Goal: Book appointment/travel/reservation

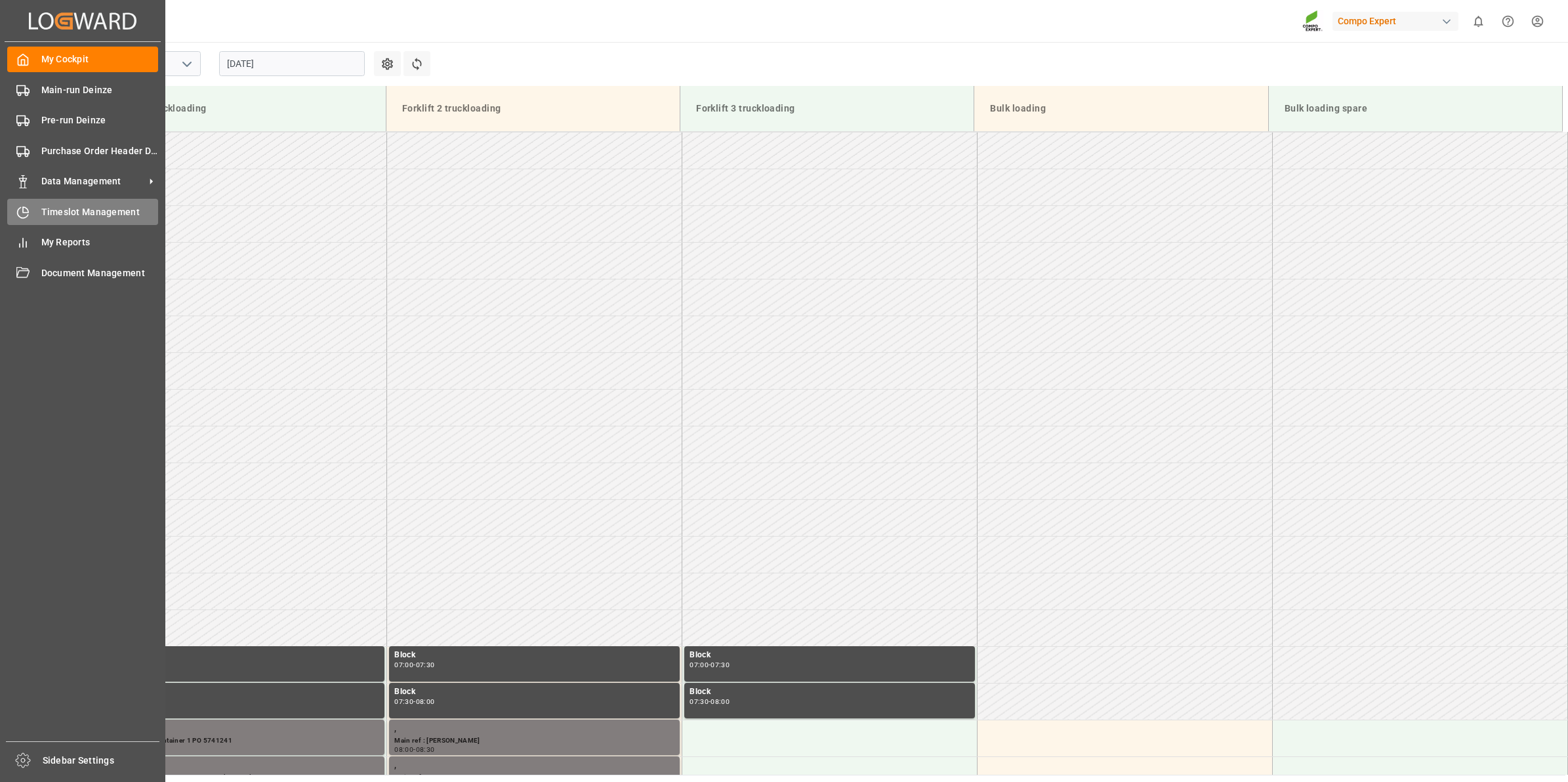
click at [37, 223] on div "Timeslot Management Timeslot Management" at bounding box center [83, 212] width 151 height 26
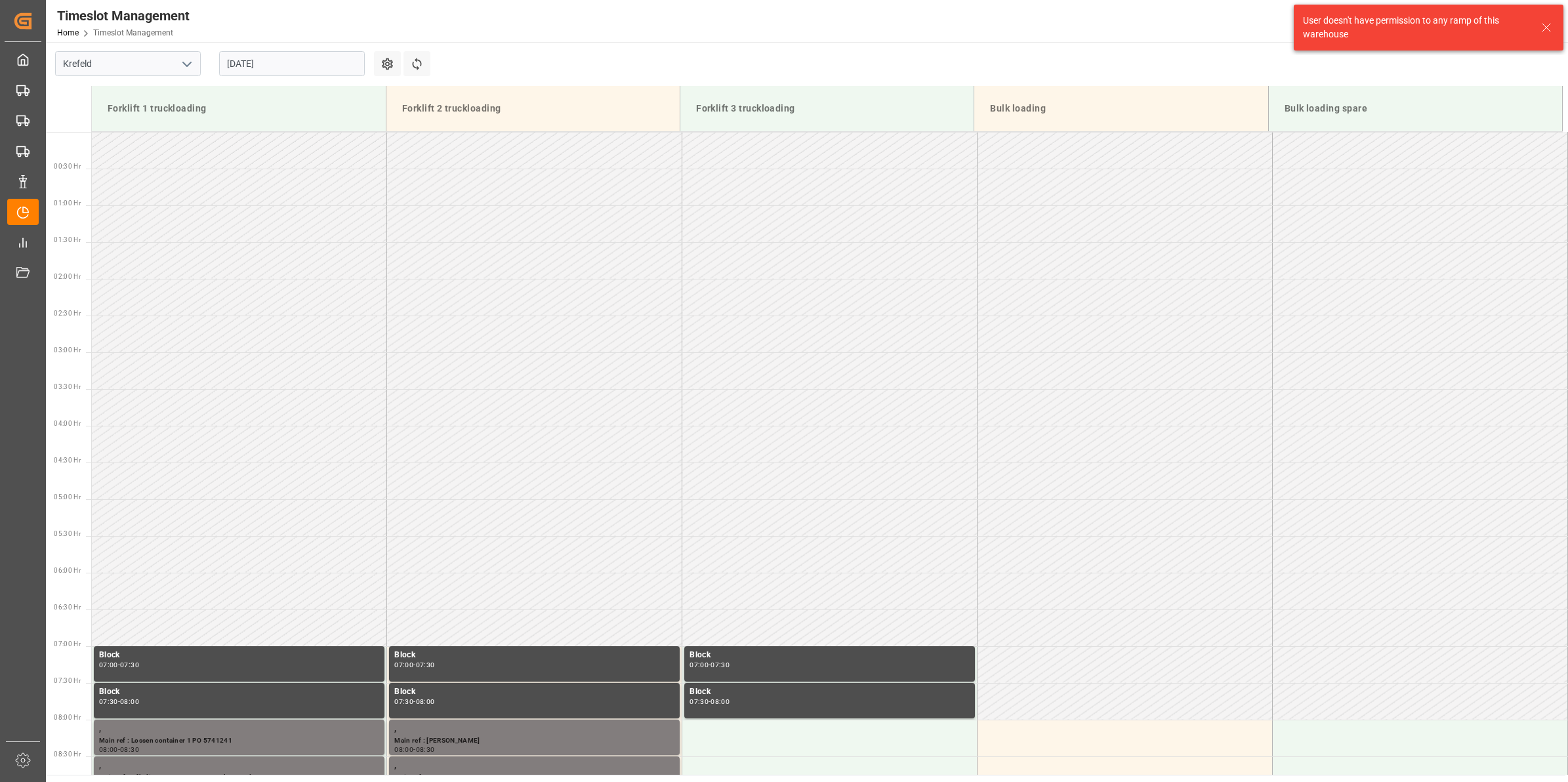
click at [181, 76] on div "Krefeld" at bounding box center [128, 63] width 164 height 43
click at [186, 64] on polyline "open menu" at bounding box center [186, 64] width 8 height 4
click at [145, 96] on div "Deinze" at bounding box center [127, 92] width 145 height 30
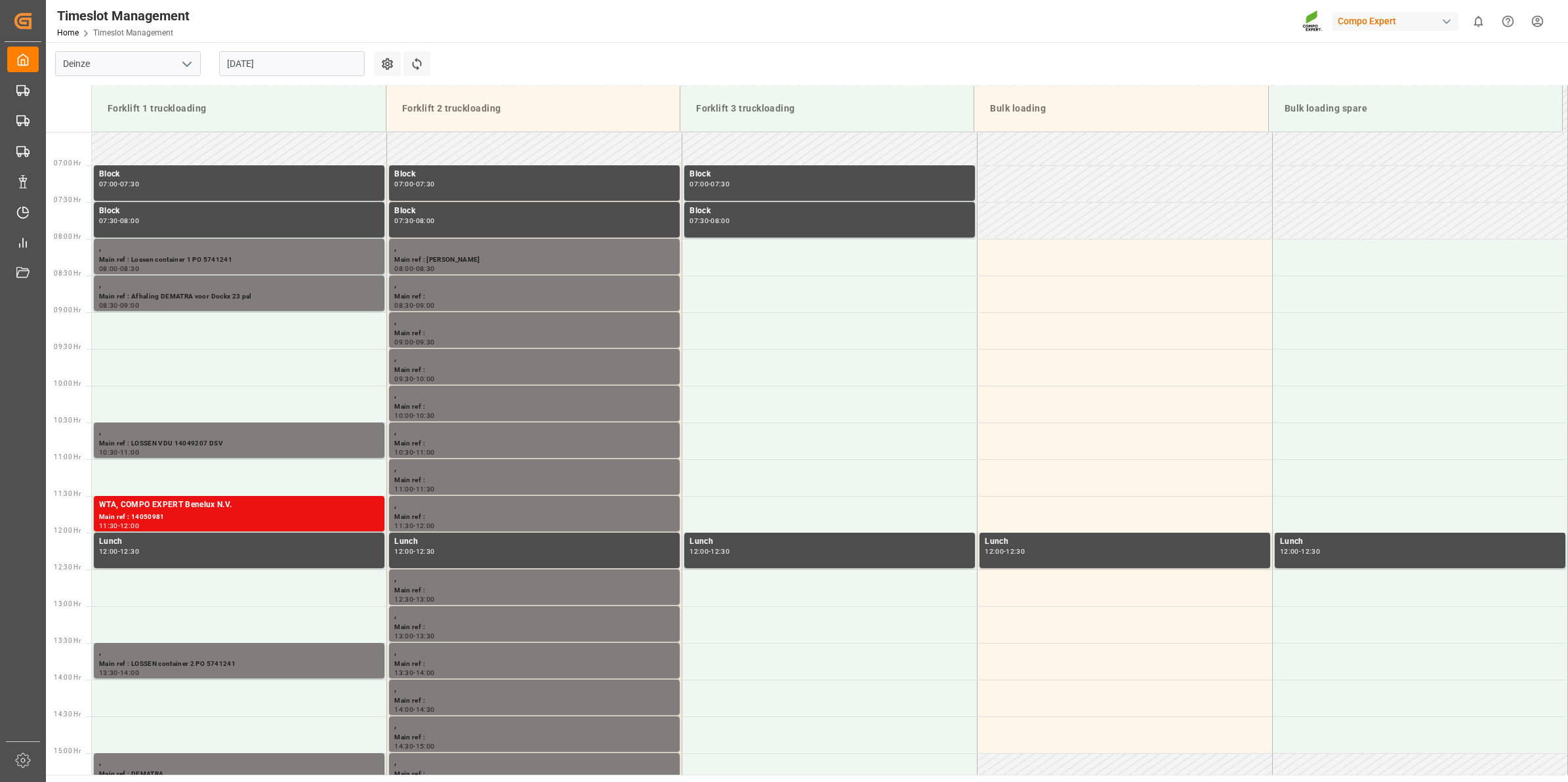
scroll to position [506, 0]
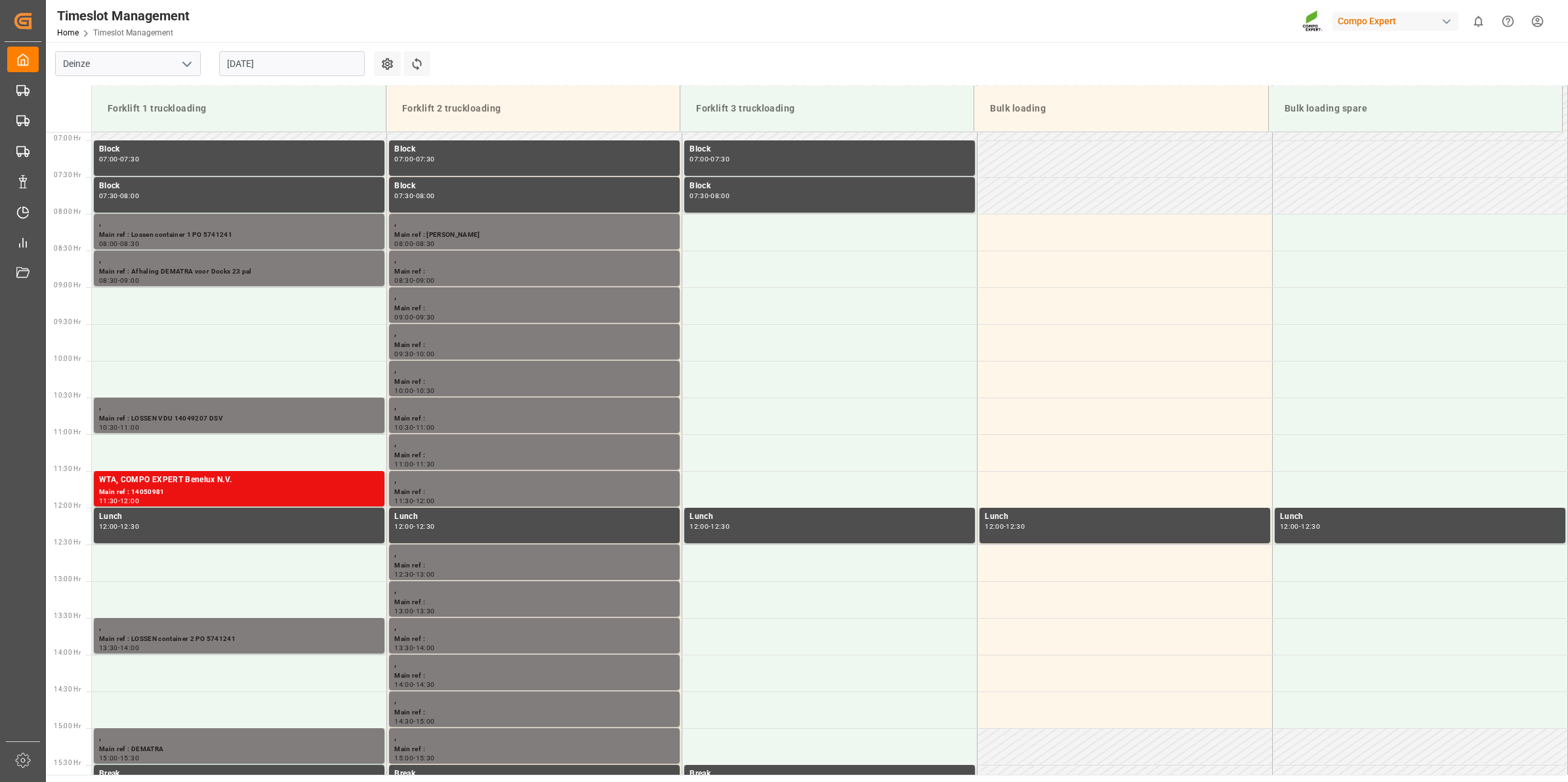
click at [248, 67] on input "[DATE]" at bounding box center [292, 63] width 145 height 25
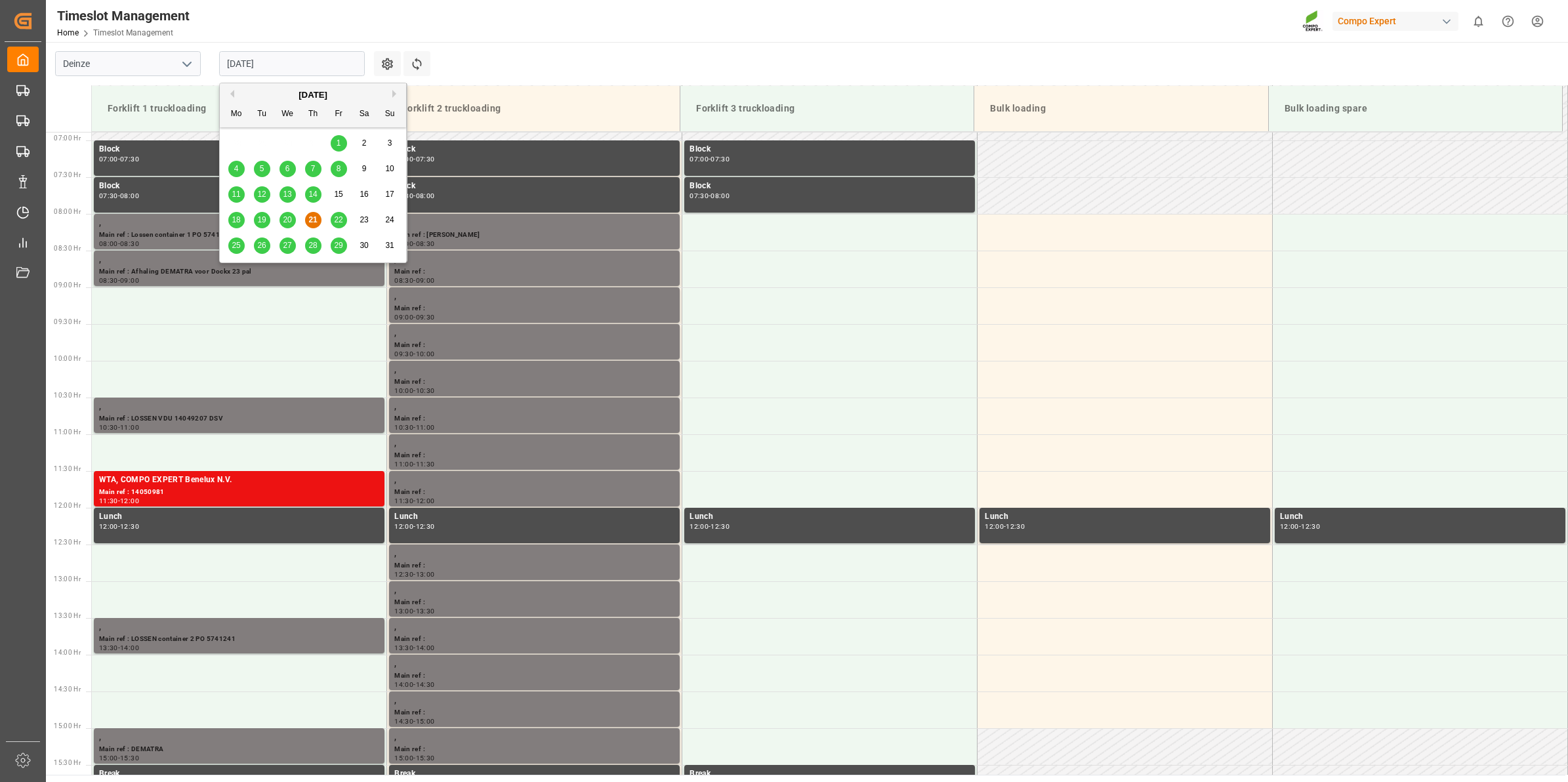
click at [259, 248] on span "26" at bounding box center [261, 245] width 9 height 9
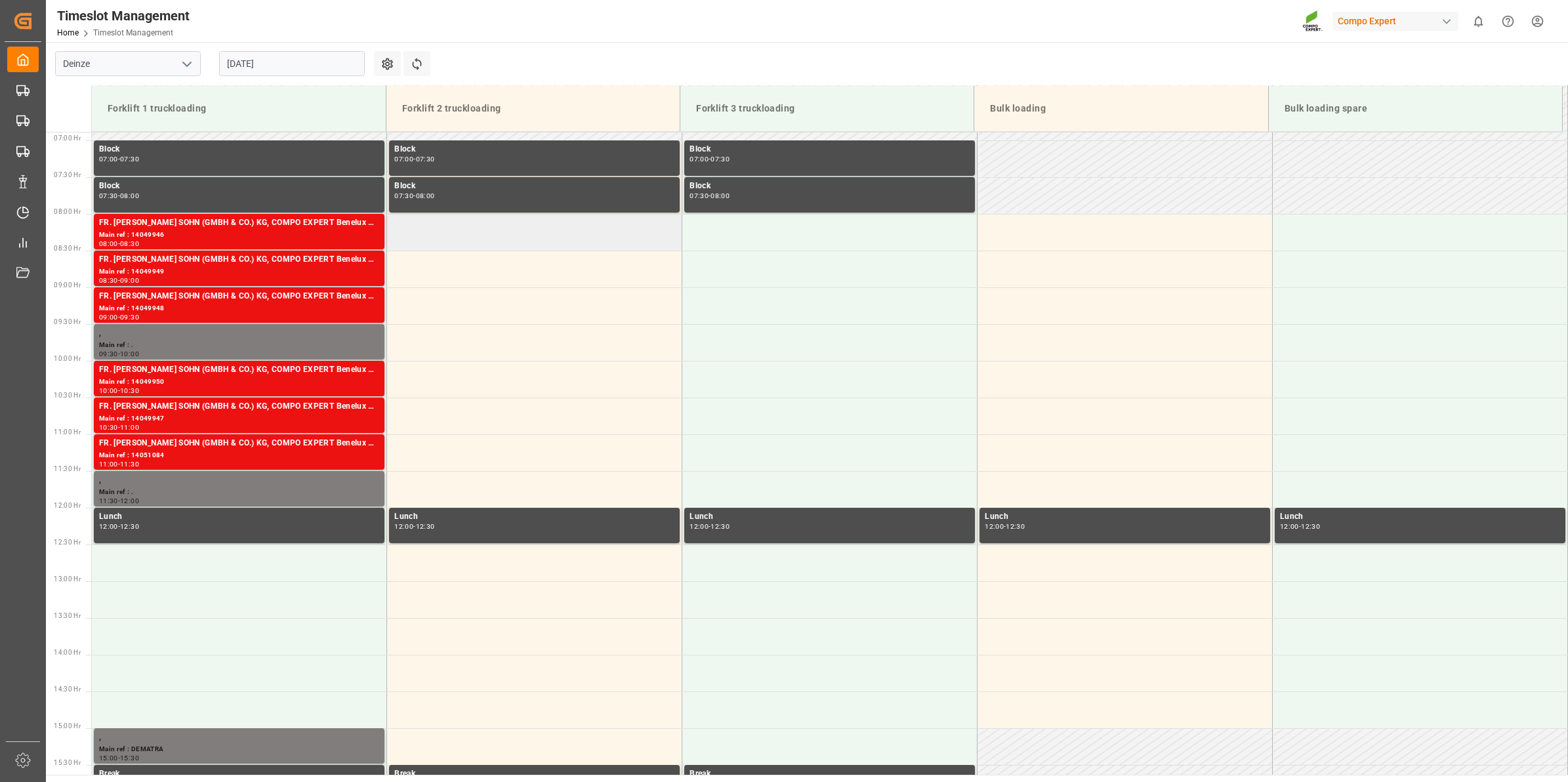
click at [470, 233] on td at bounding box center [535, 232] width 295 height 37
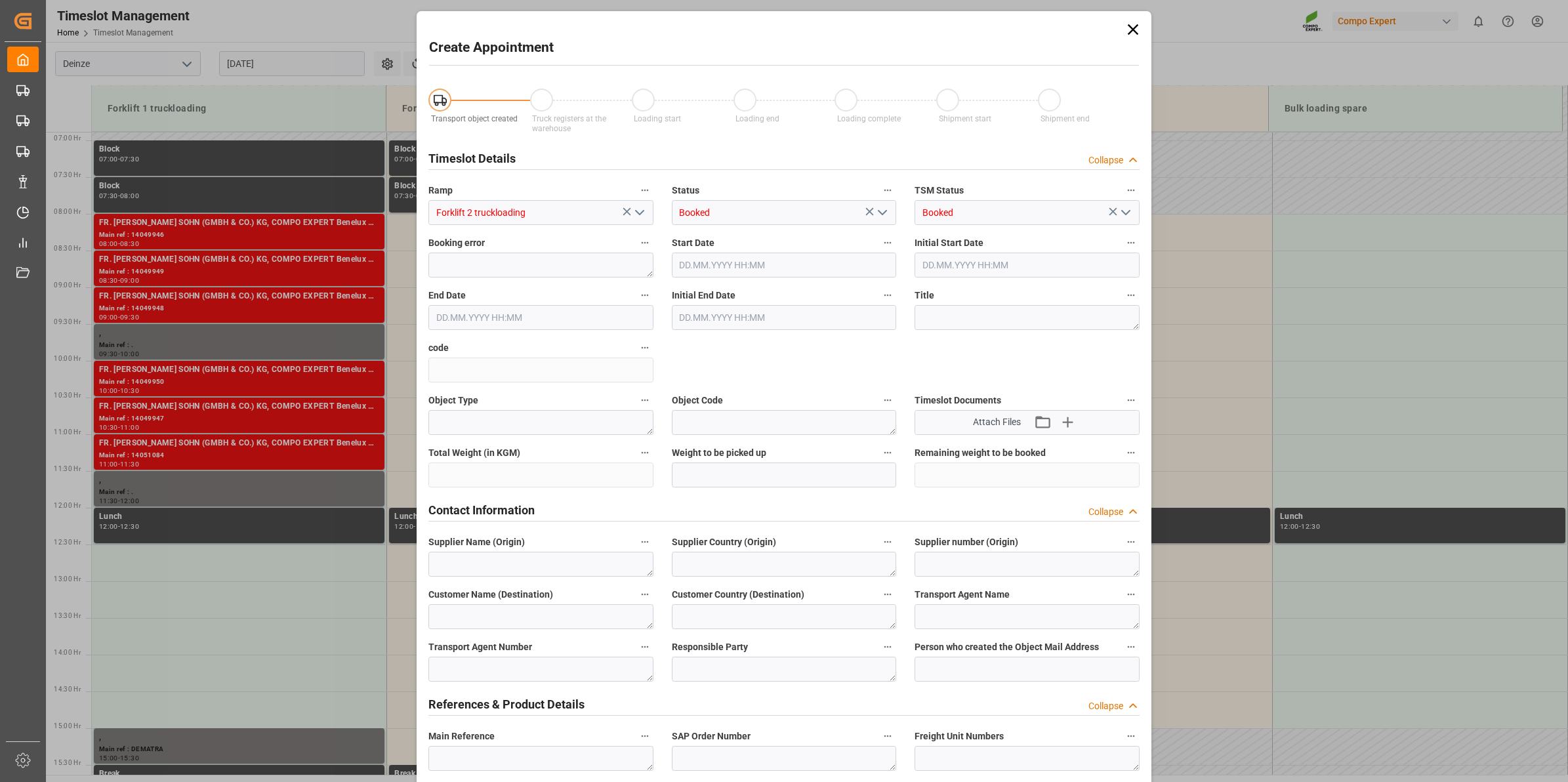
type input "[DATE] 08:00"
type input "[DATE] 08:30"
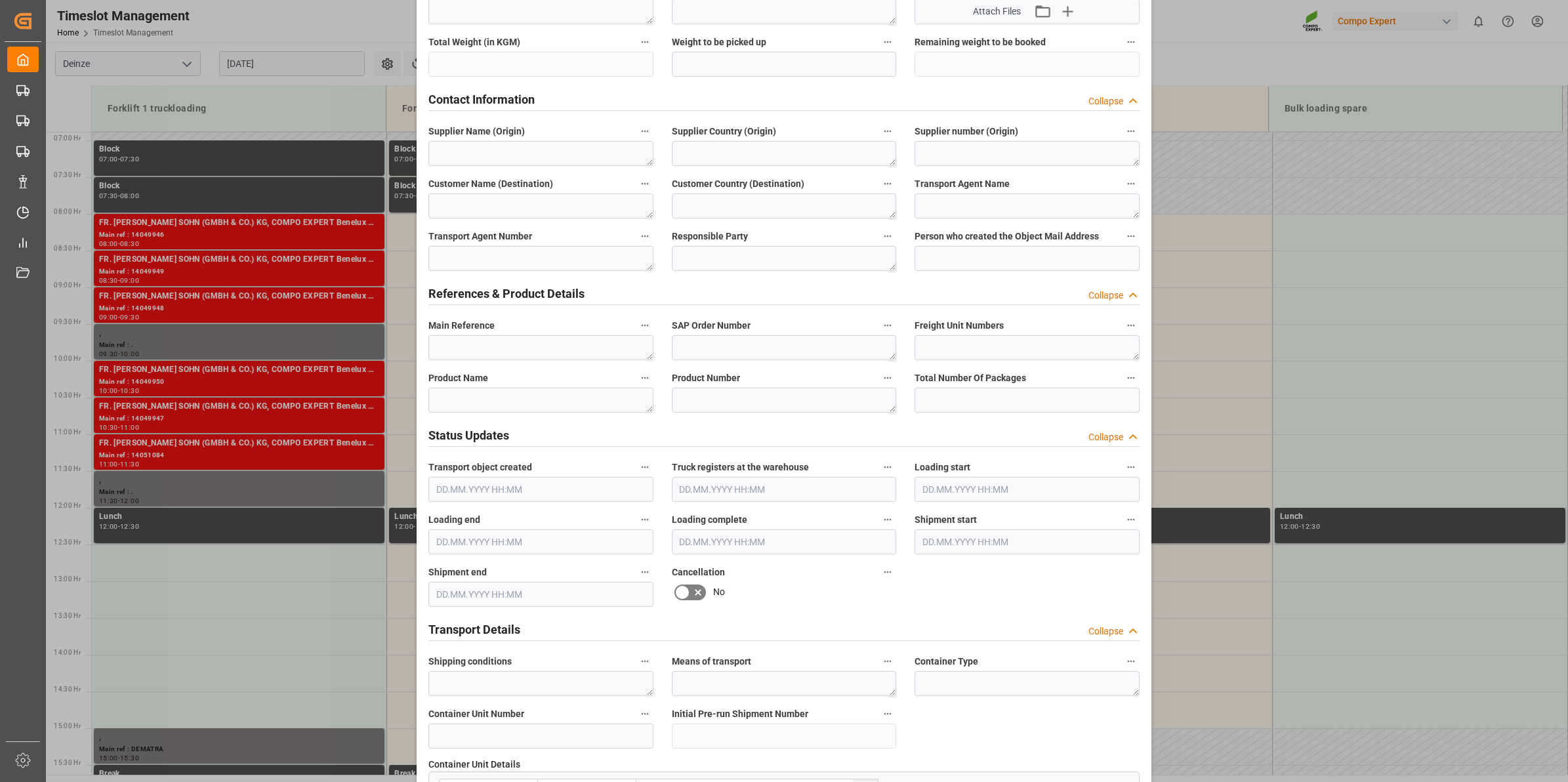
scroll to position [410, 0]
click at [507, 352] on textarea at bounding box center [541, 349] width 225 height 25
paste textarea "6100001310"
type textarea "LOSSEN 6100001310 [GEOGRAPHIC_DATA] -> [GEOGRAPHIC_DATA]"
drag, startPoint x: 907, startPoint y: 548, endPoint x: 1037, endPoint y: 599, distance: 139.6
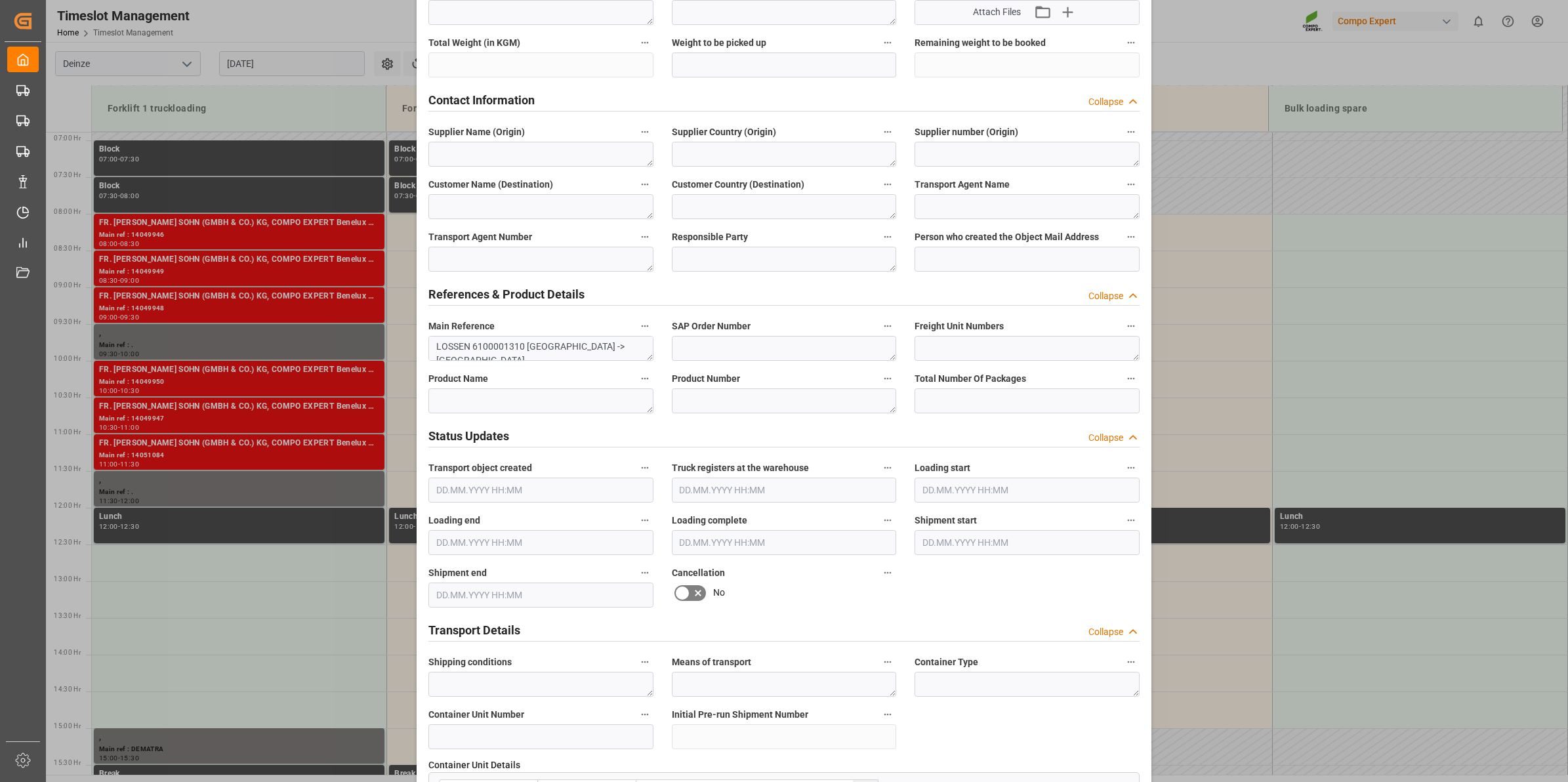
click at [1037, 599] on div "Transport object created Truck registers at the warehouse Loading start Loading…" at bounding box center [783, 507] width 729 height 1685
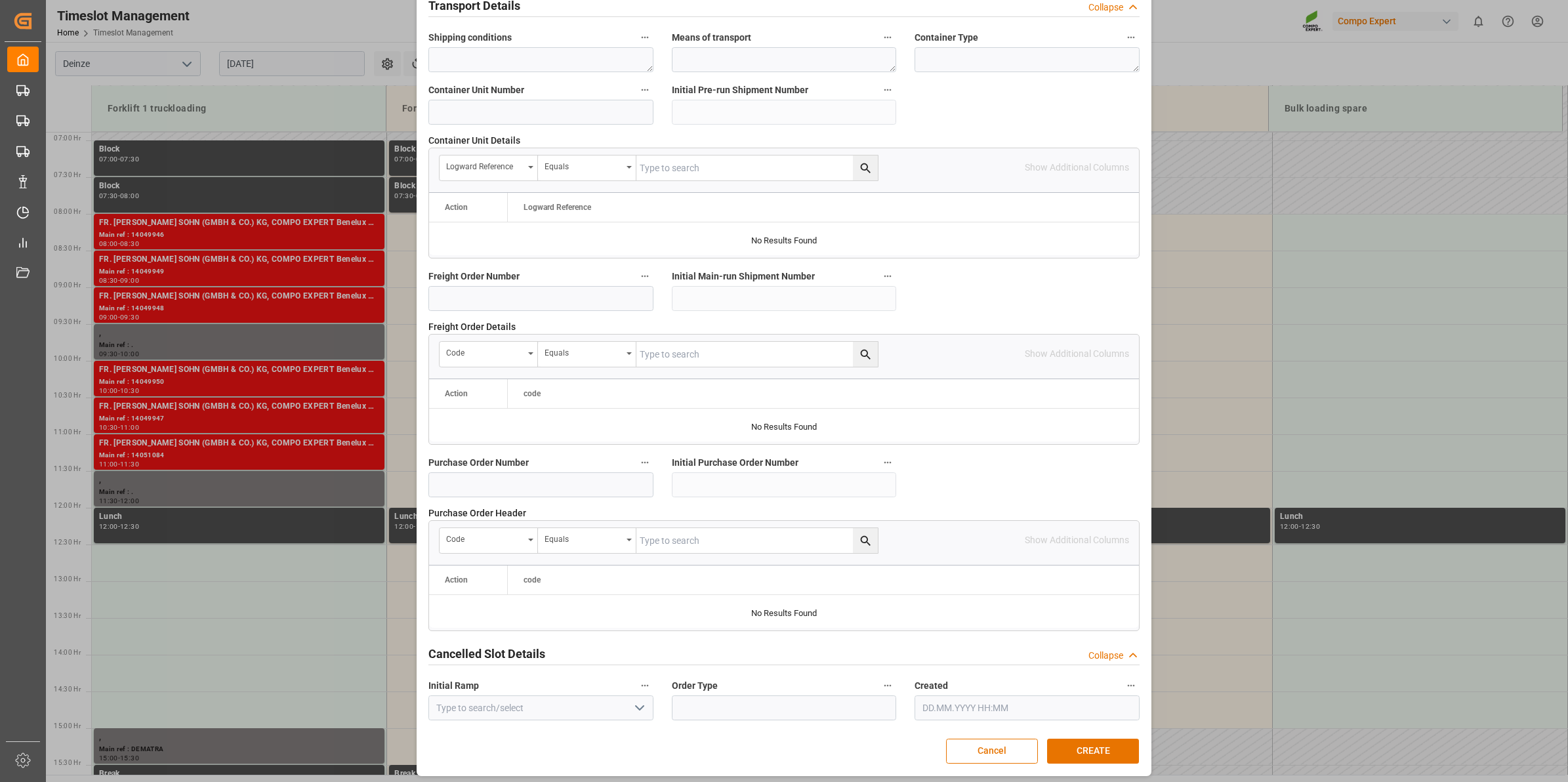
scroll to position [1041, 0]
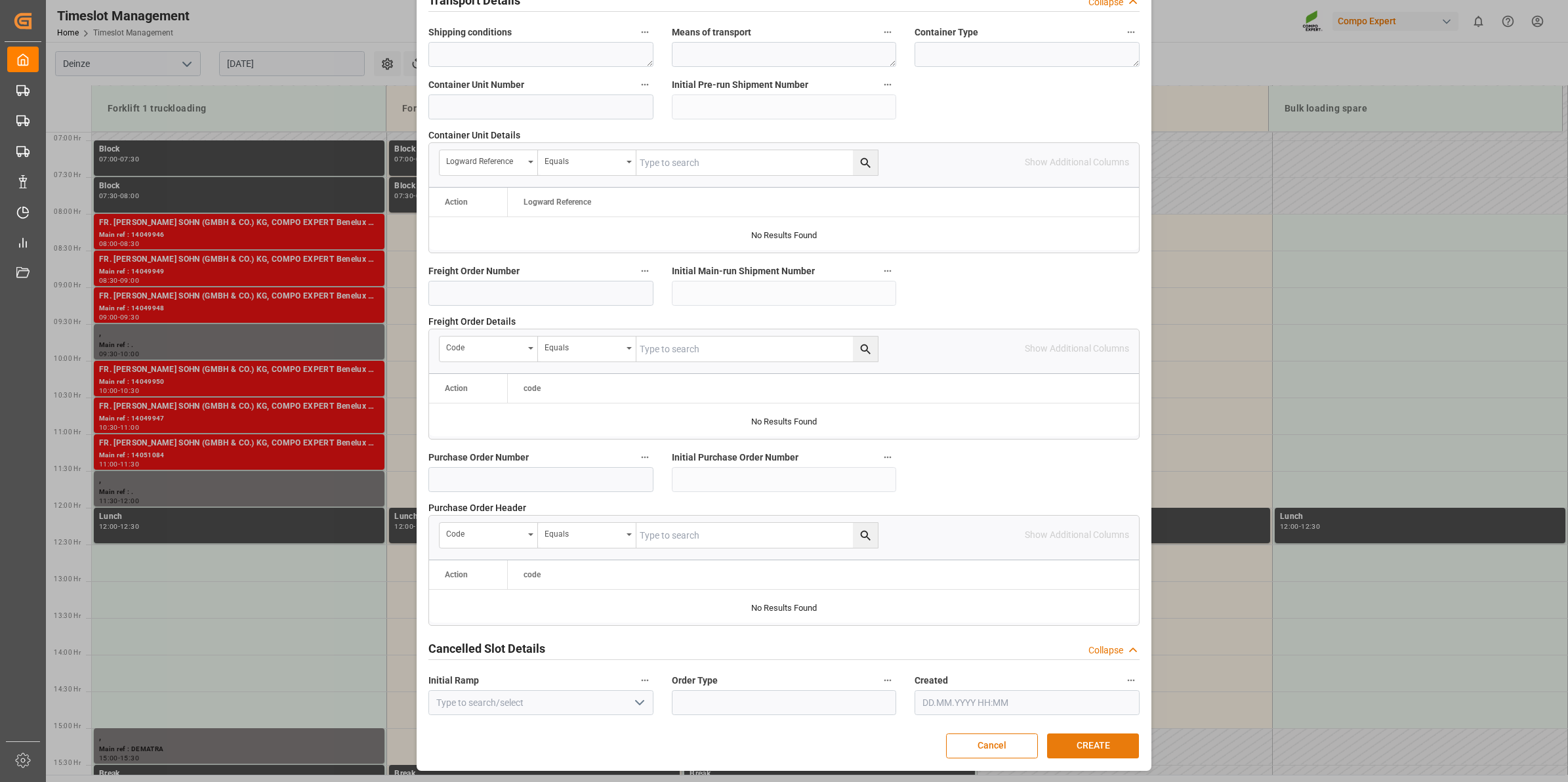
click at [1104, 745] on button "CREATE" at bounding box center [1094, 746] width 92 height 25
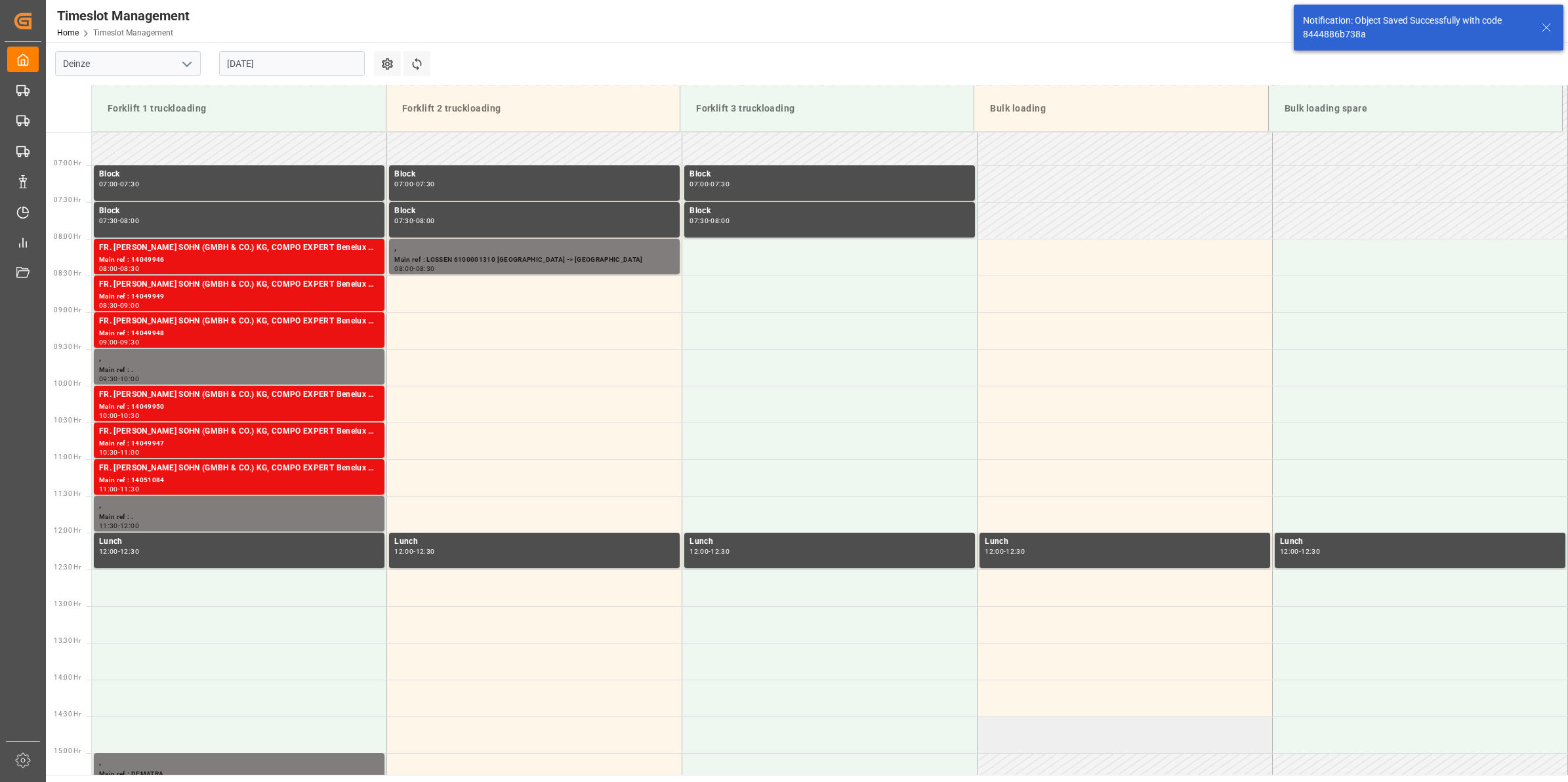
scroll to position [506, 0]
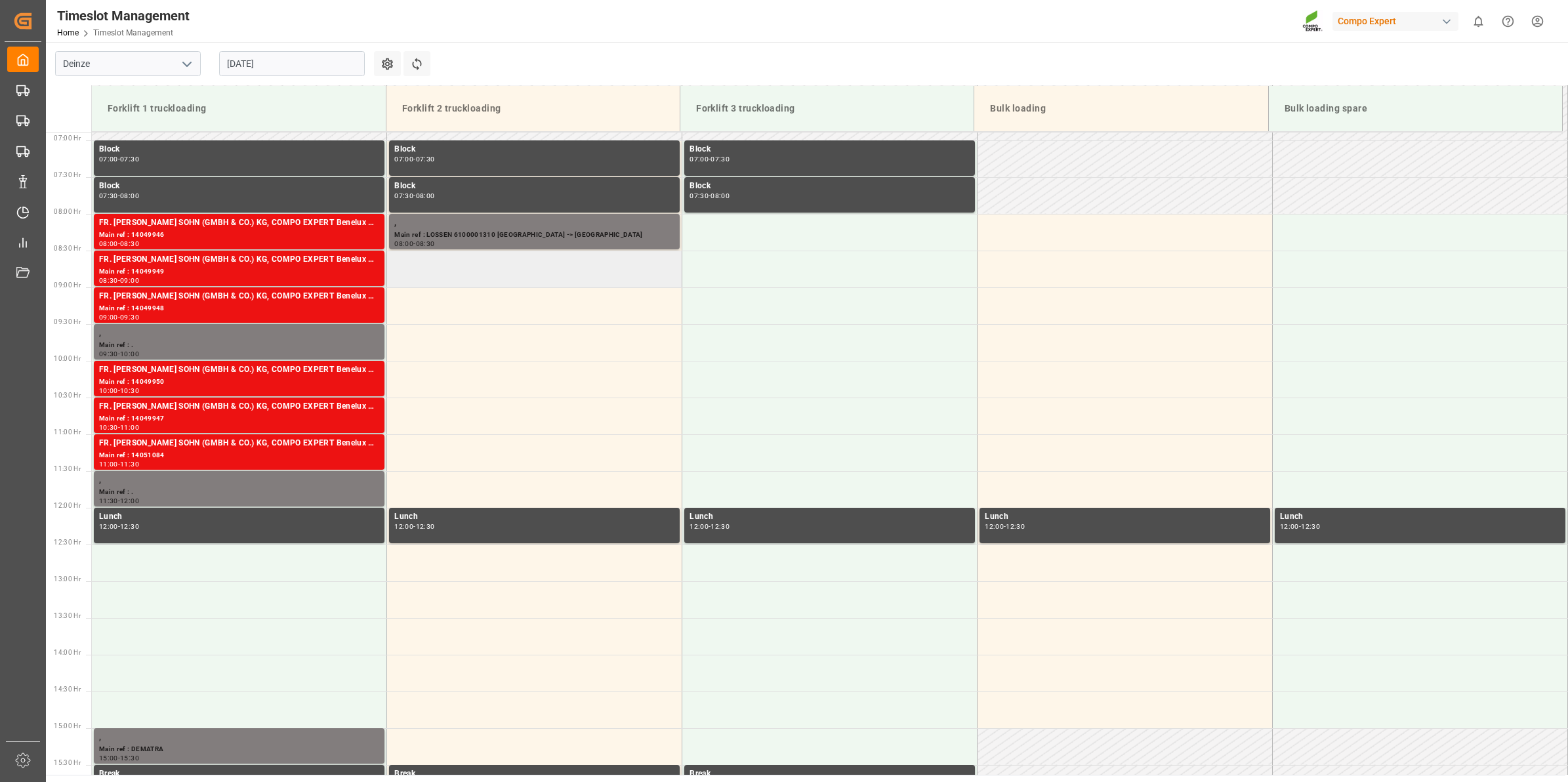
click at [455, 276] on td at bounding box center [535, 269] width 295 height 37
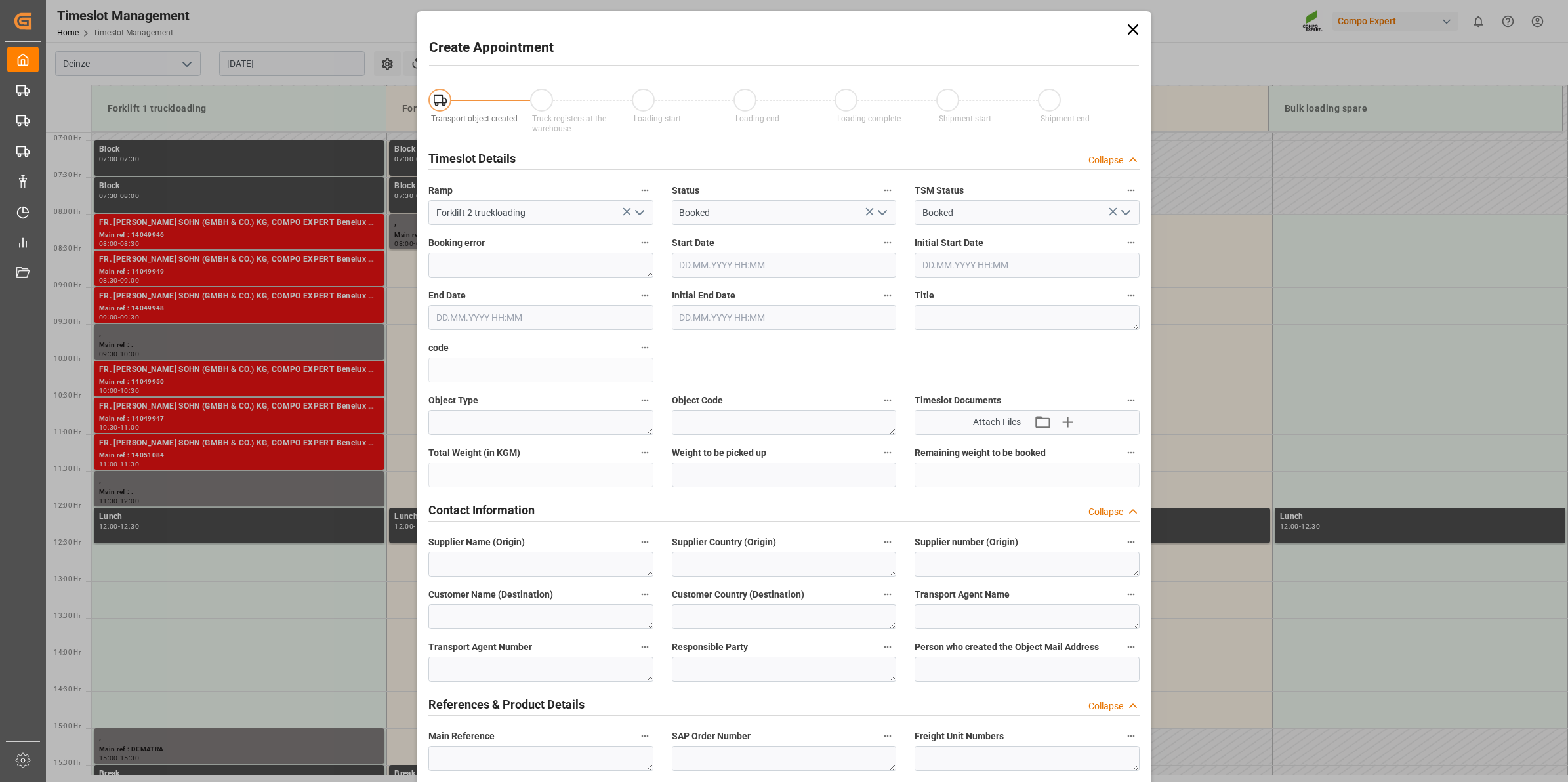
type input "[DATE] 08:30"
type input "[DATE] 09:00"
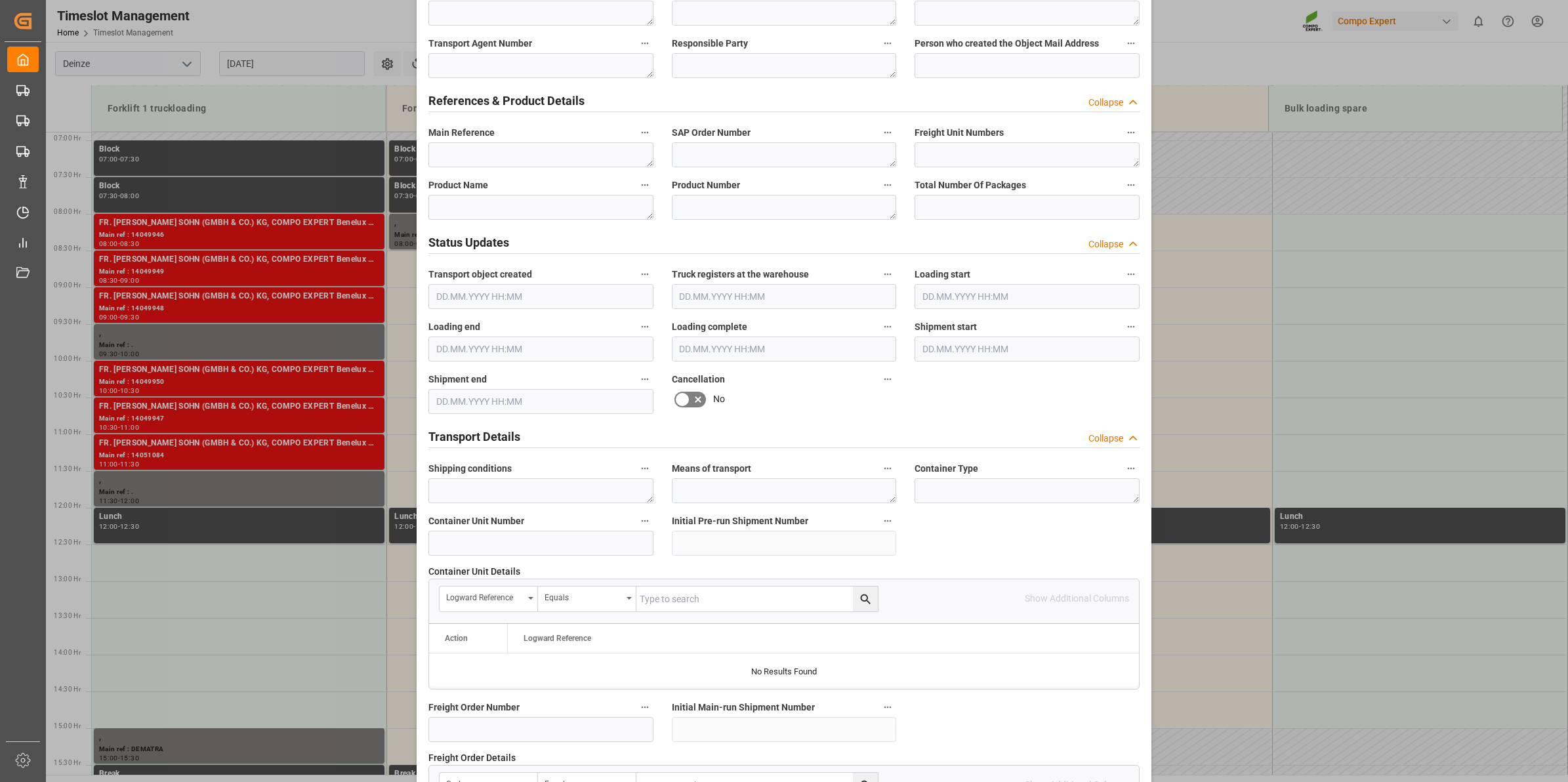
scroll to position [574, 0]
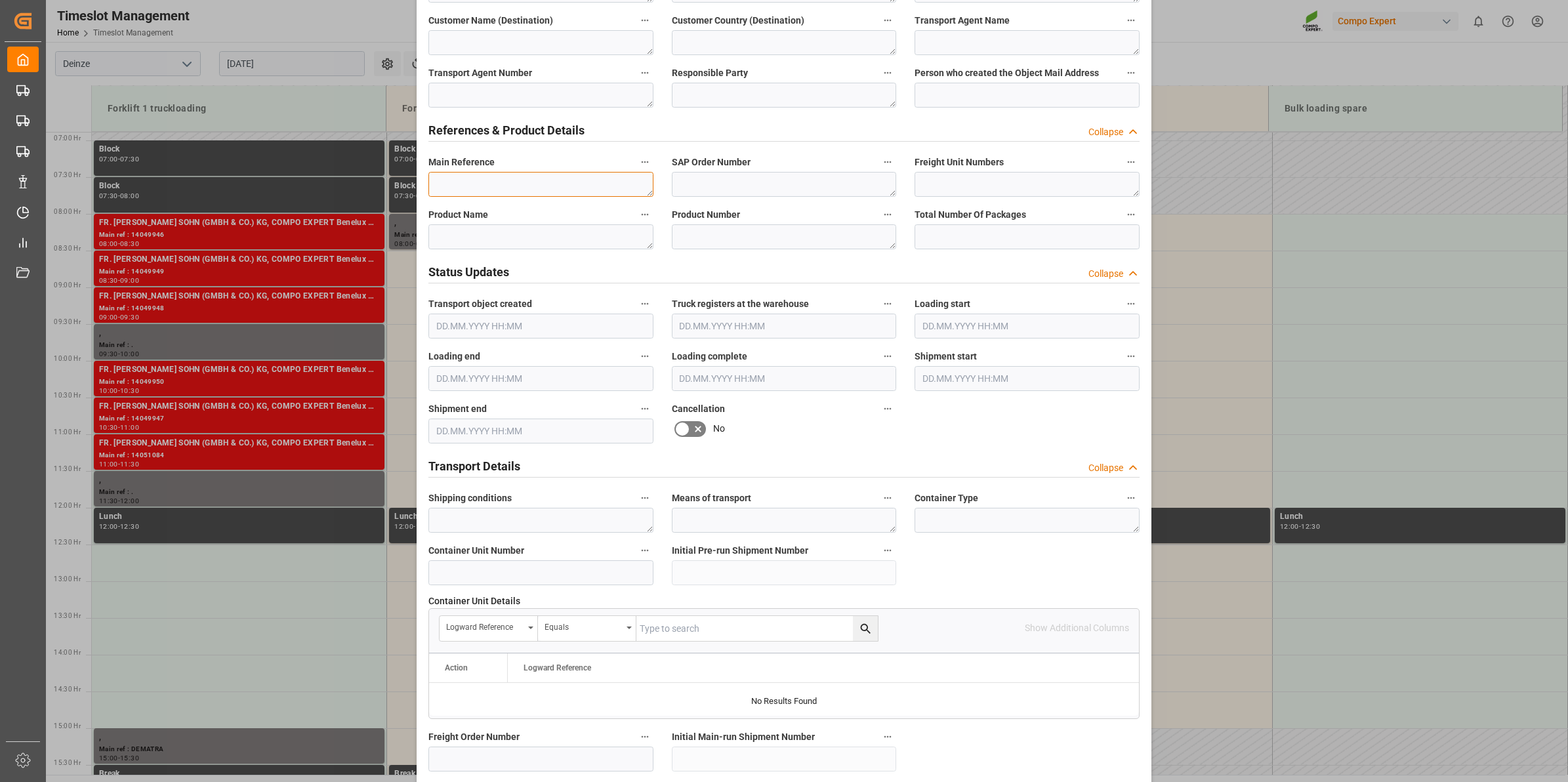
click at [520, 179] on textarea at bounding box center [541, 184] width 225 height 25
paste textarea "6100001311"
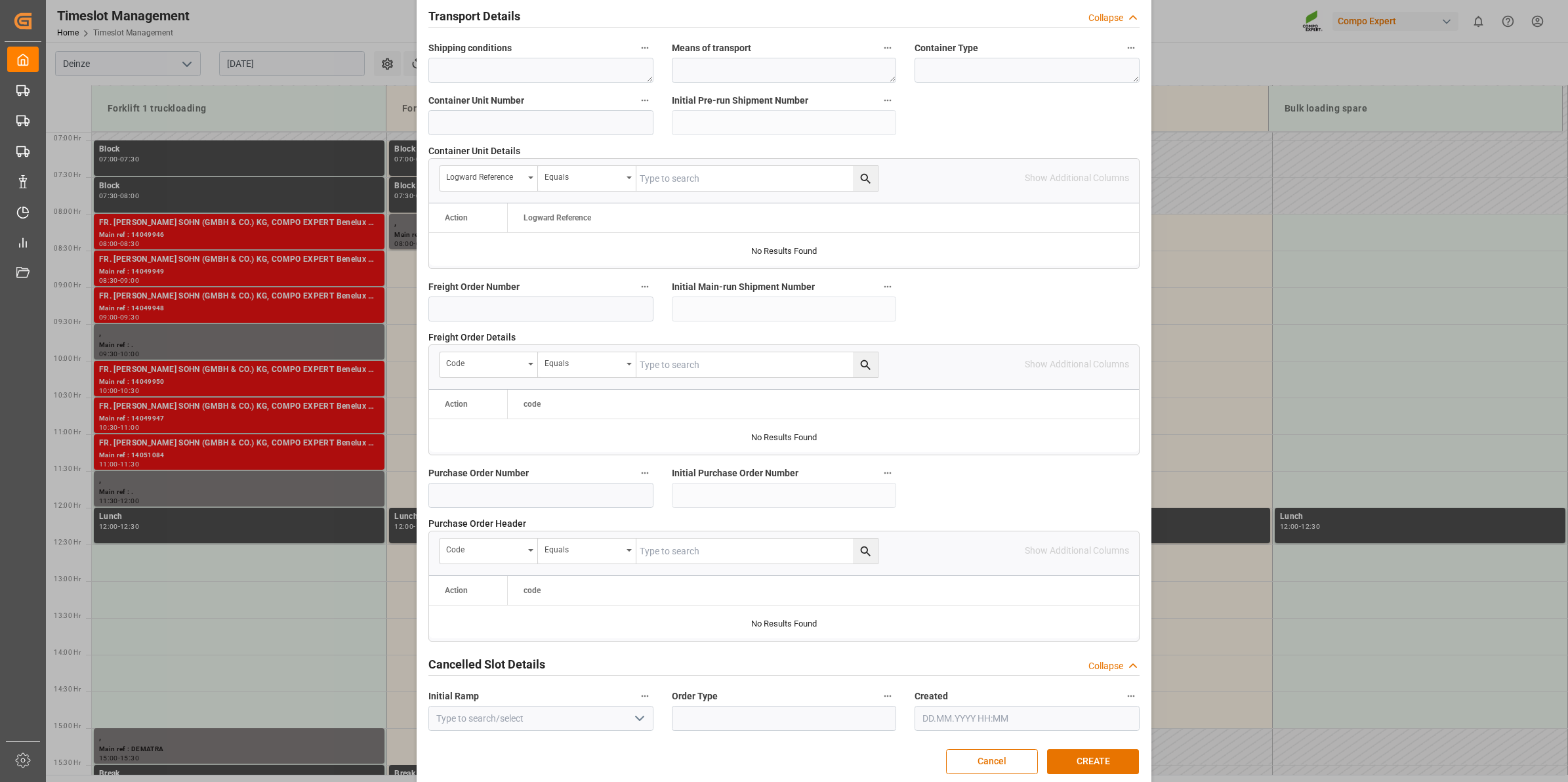
scroll to position [1041, 0]
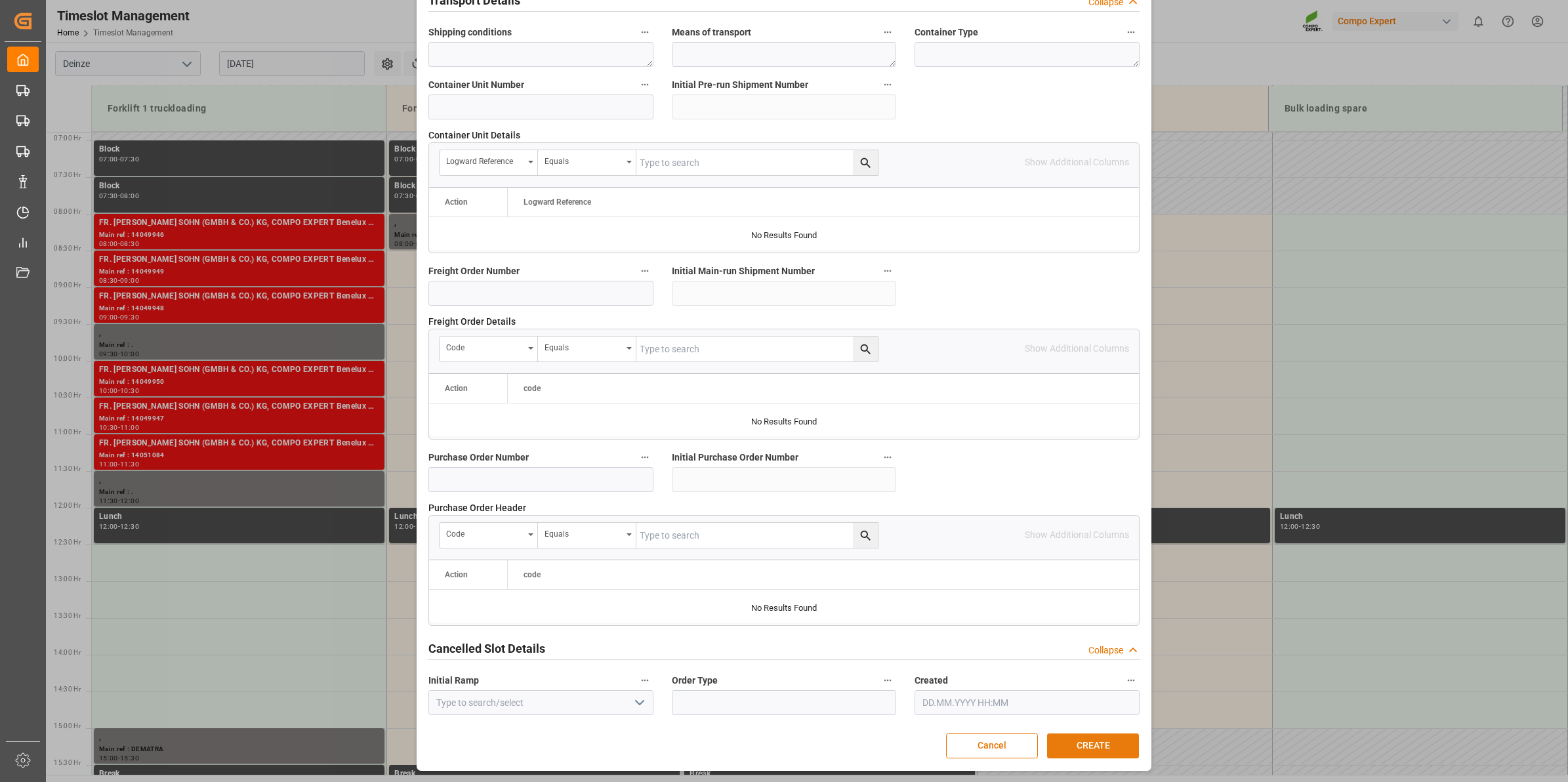
type textarea "LOSSEN 6100001311 [GEOGRAPHIC_DATA] -> [GEOGRAPHIC_DATA]"
click at [1103, 749] on button "CREATE" at bounding box center [1094, 746] width 92 height 25
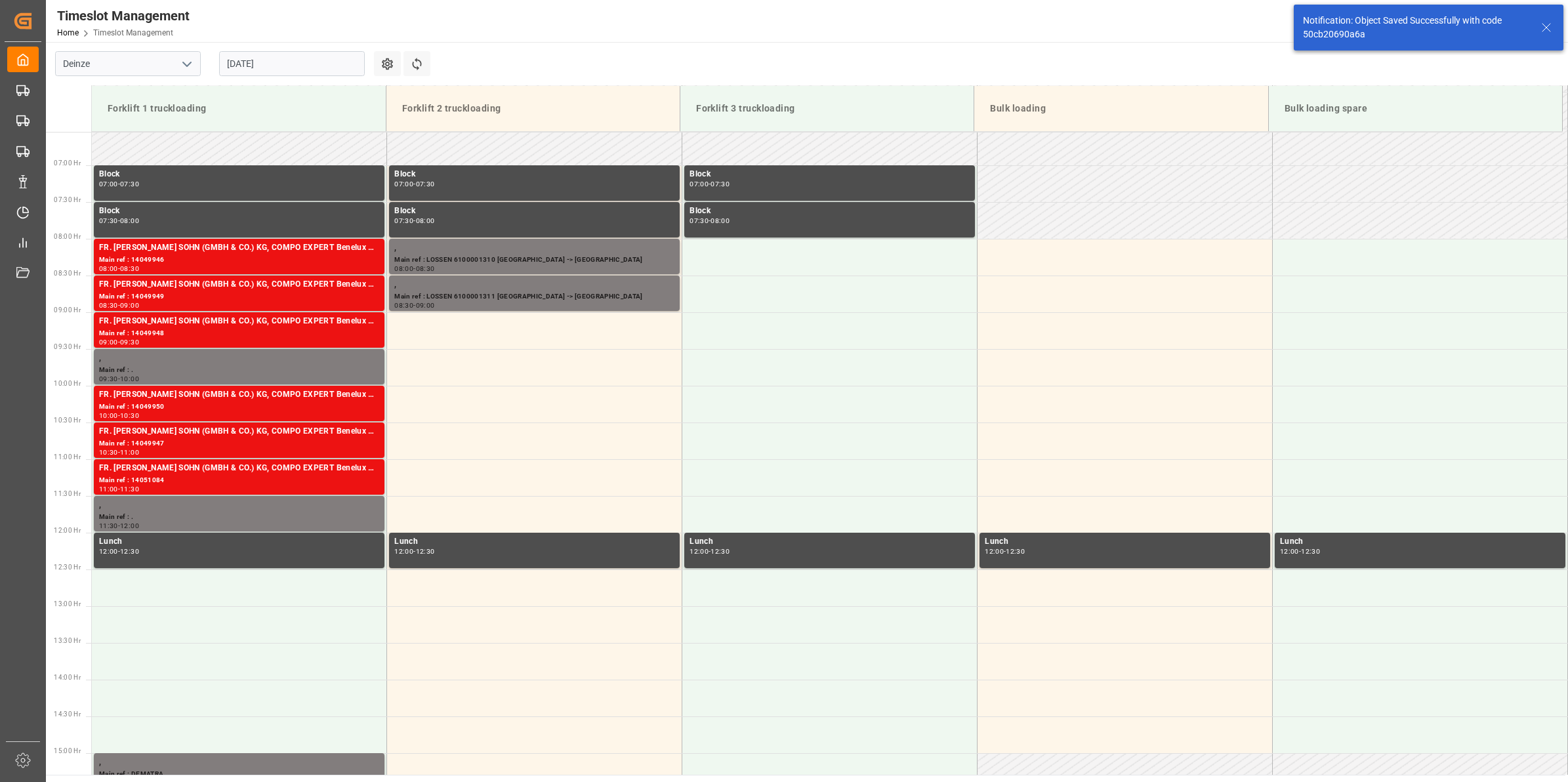
scroll to position [506, 0]
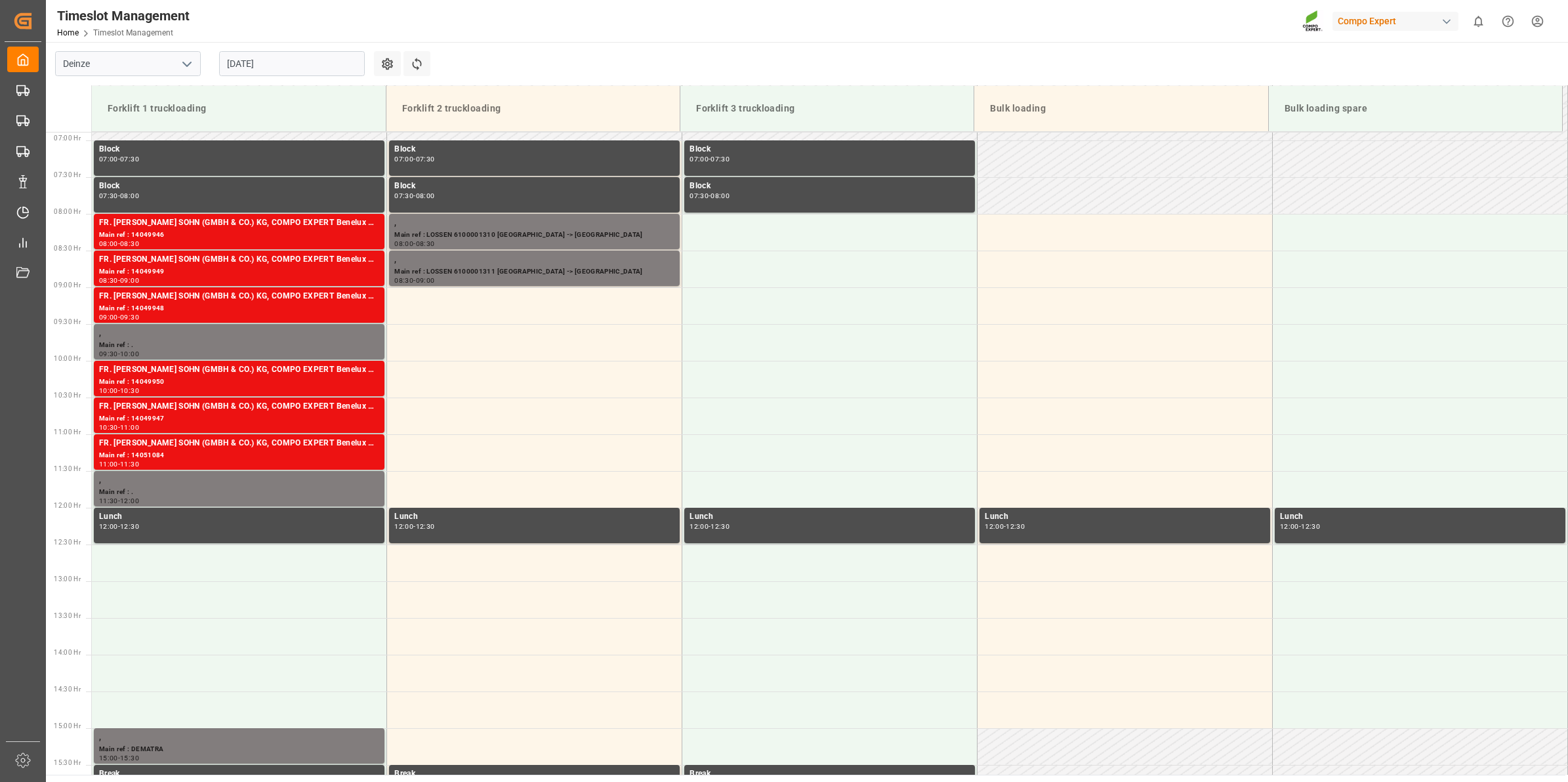
click at [323, 76] on div "[DATE]" at bounding box center [292, 63] width 164 height 43
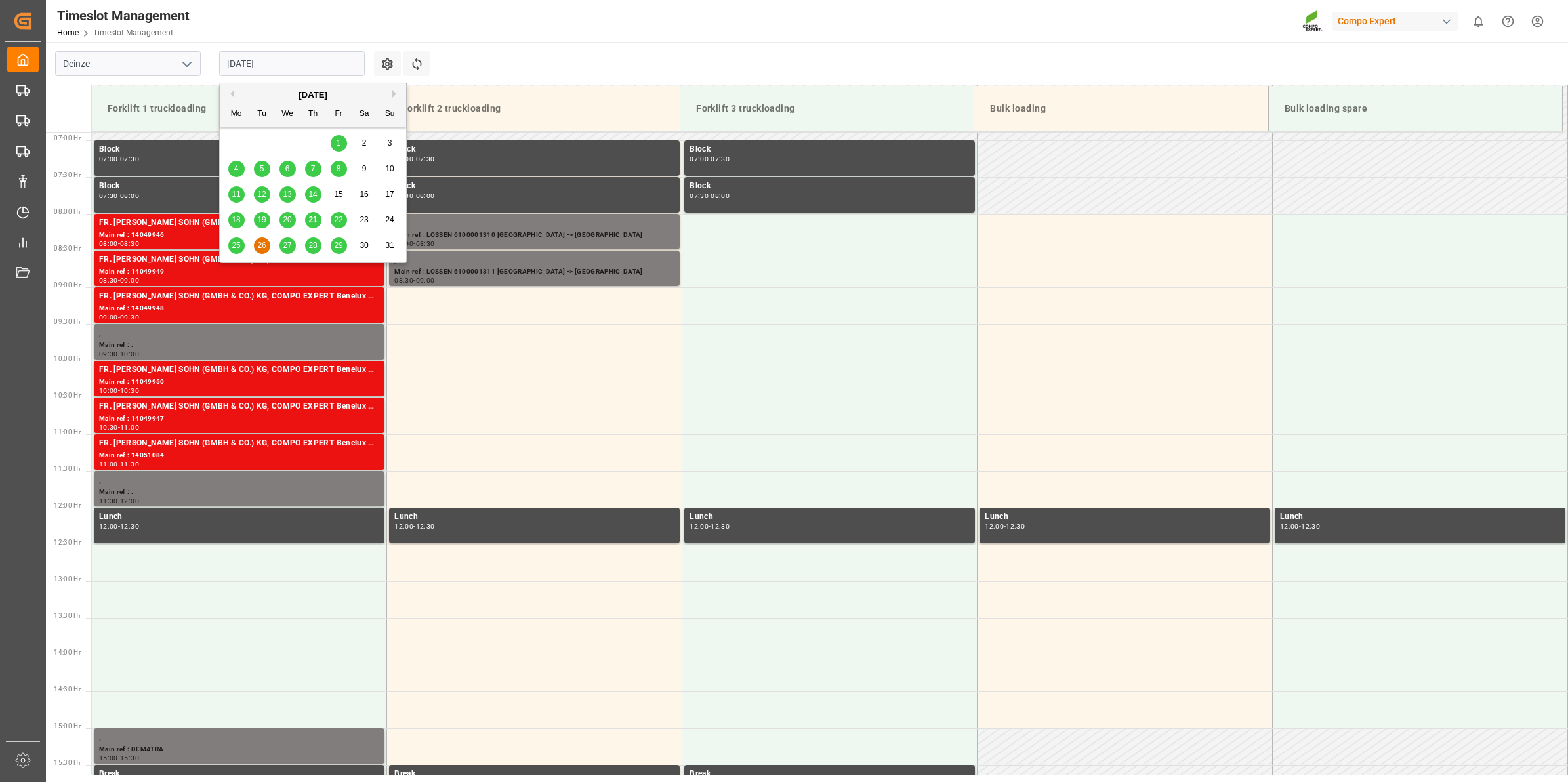
click at [323, 57] on input "[DATE]" at bounding box center [292, 63] width 145 height 25
click at [314, 217] on span "21" at bounding box center [312, 220] width 9 height 9
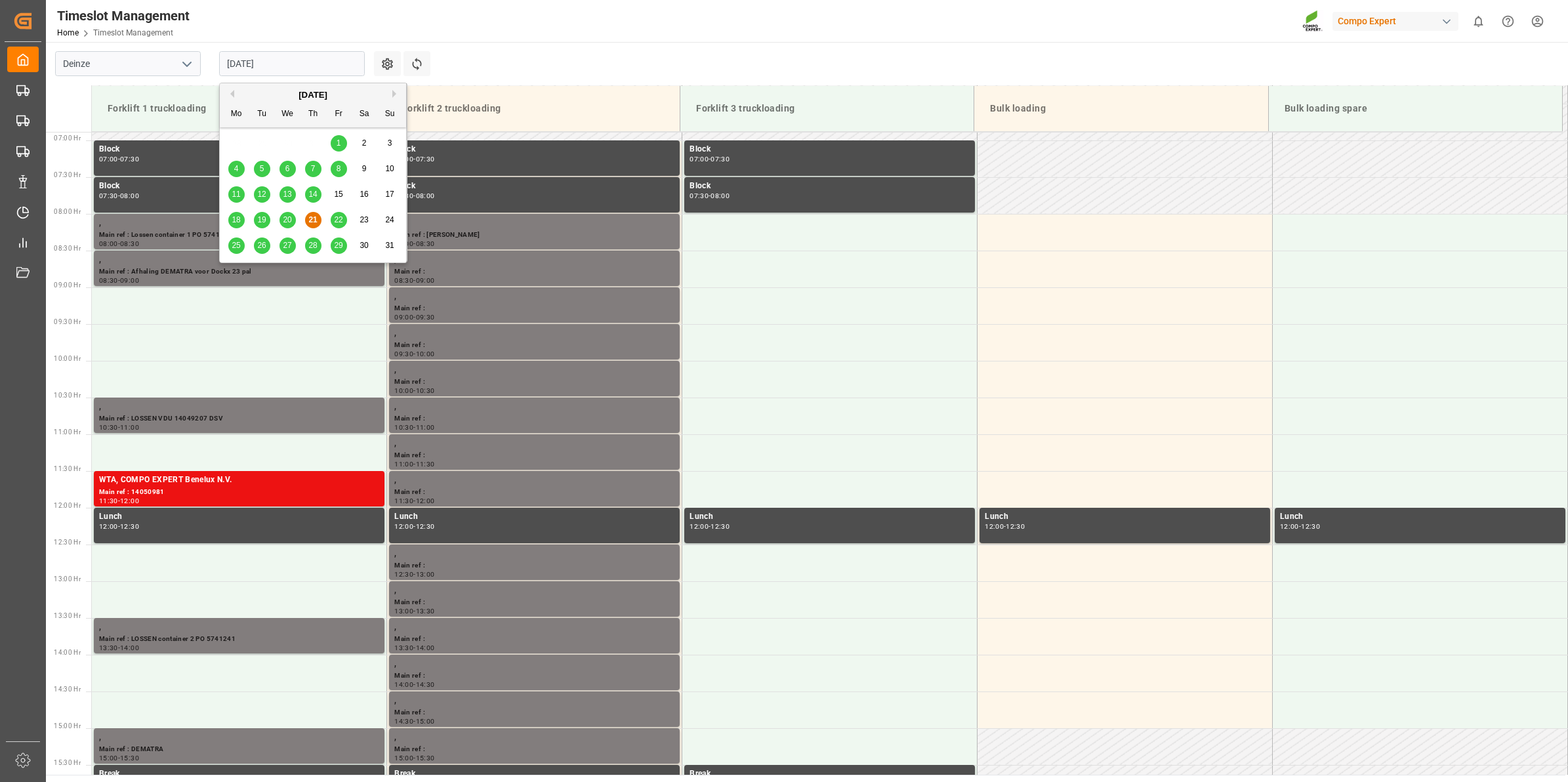
click at [256, 60] on input "[DATE]" at bounding box center [292, 63] width 145 height 25
click at [337, 218] on span "22" at bounding box center [338, 220] width 9 height 9
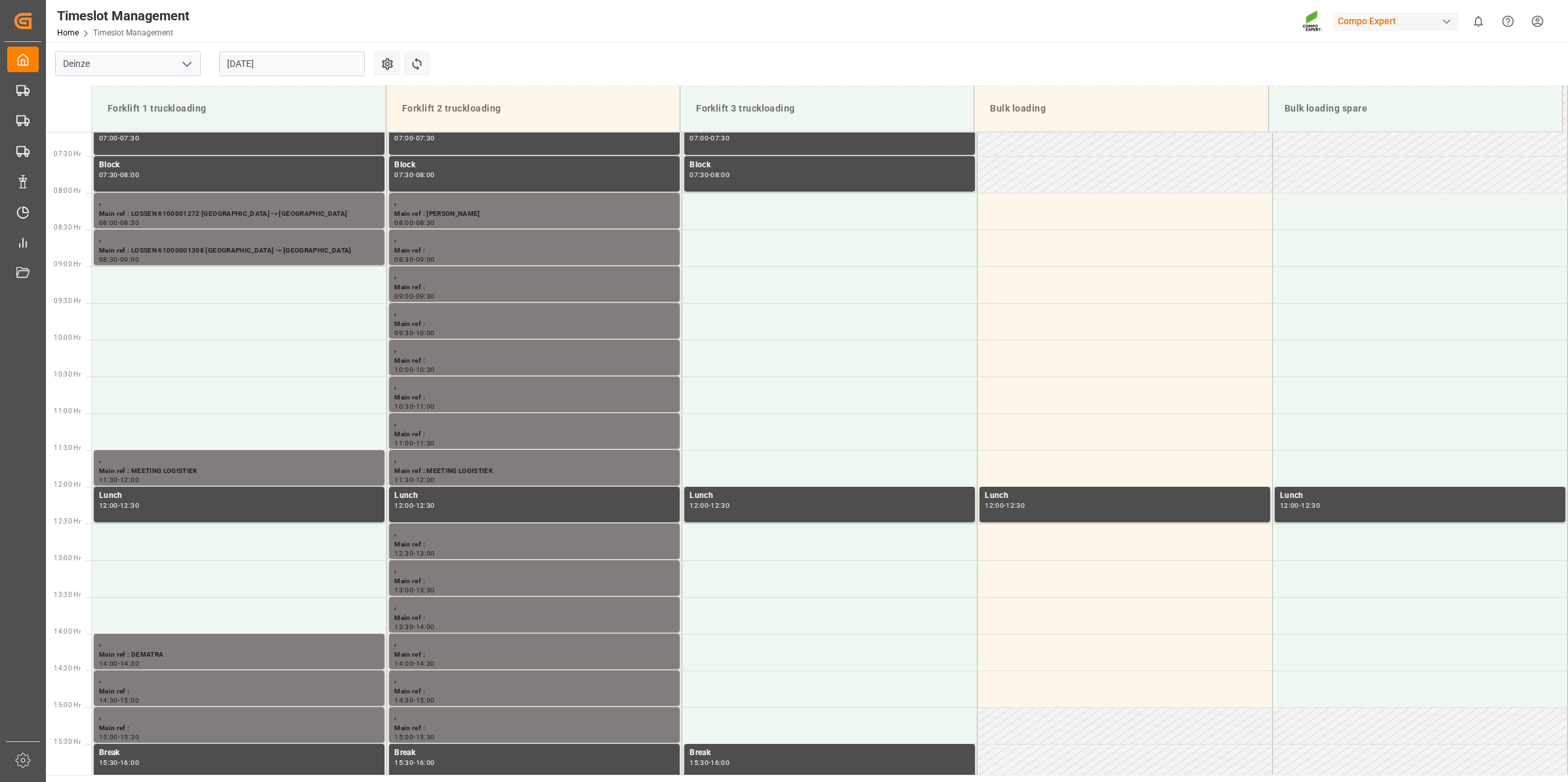
scroll to position [580, 0]
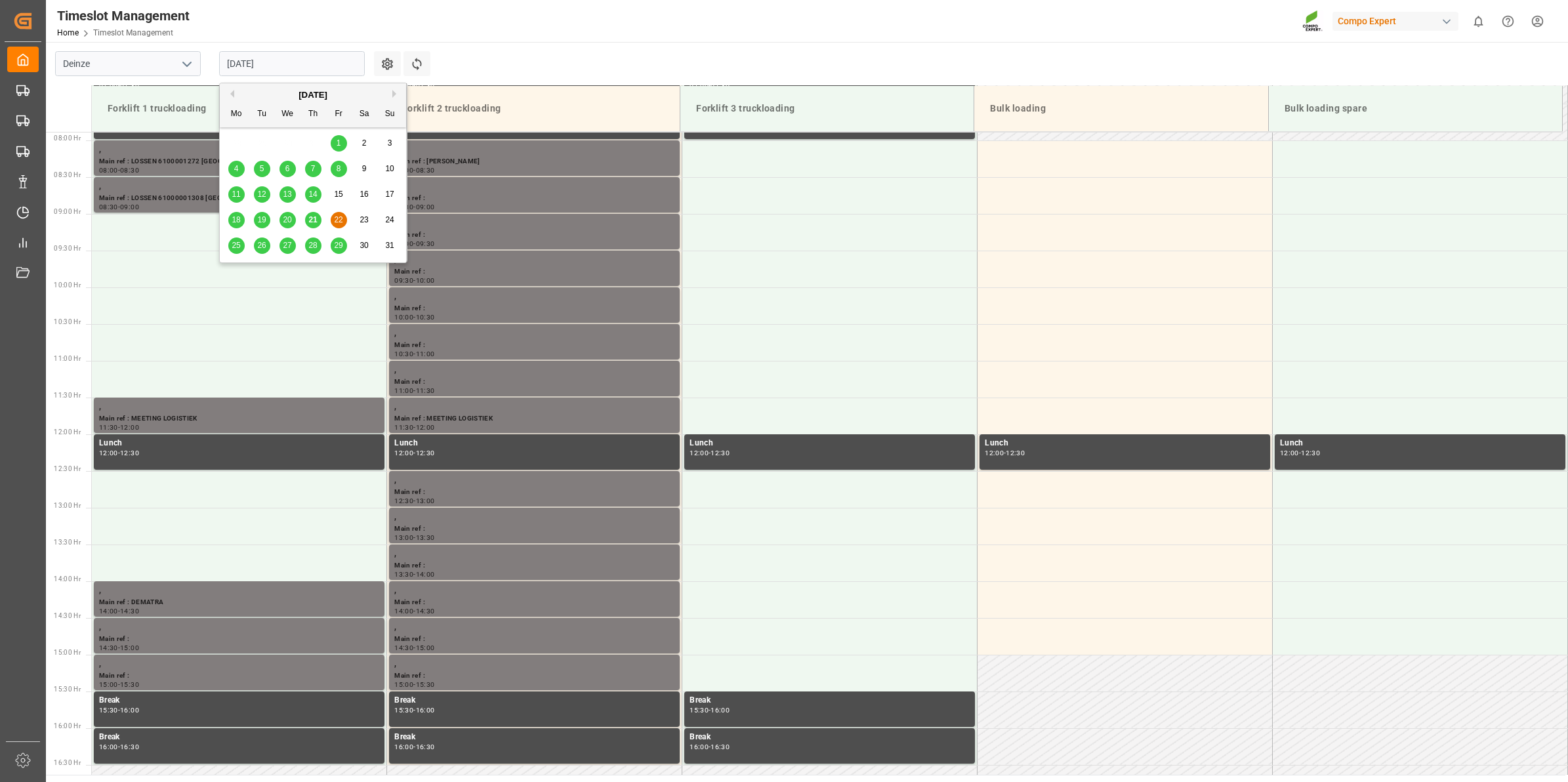
click at [292, 63] on input "[DATE]" at bounding box center [292, 63] width 145 height 25
click at [235, 249] on span "25" at bounding box center [236, 245] width 9 height 9
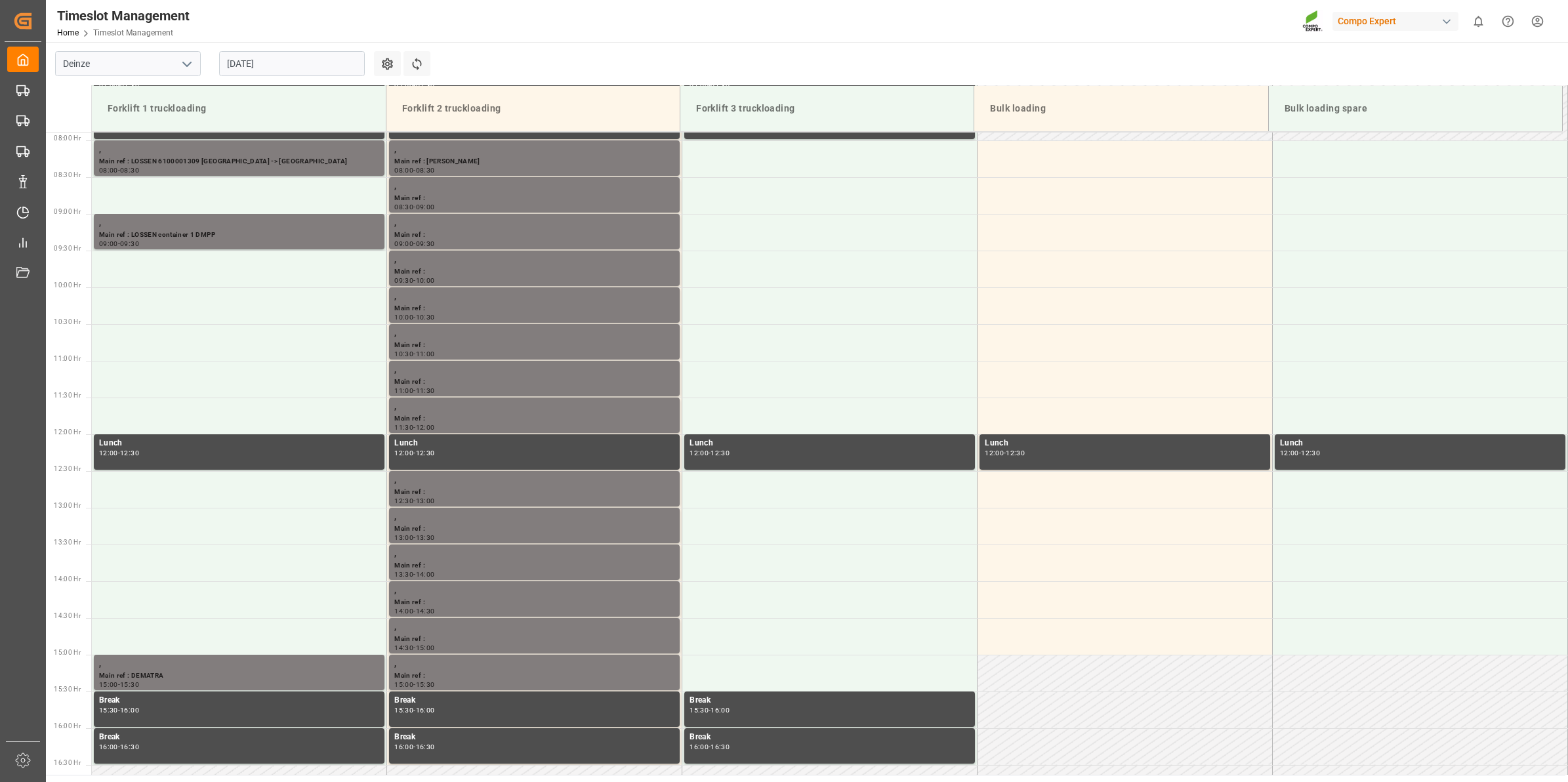
click at [289, 66] on input "[DATE]" at bounding box center [292, 63] width 145 height 25
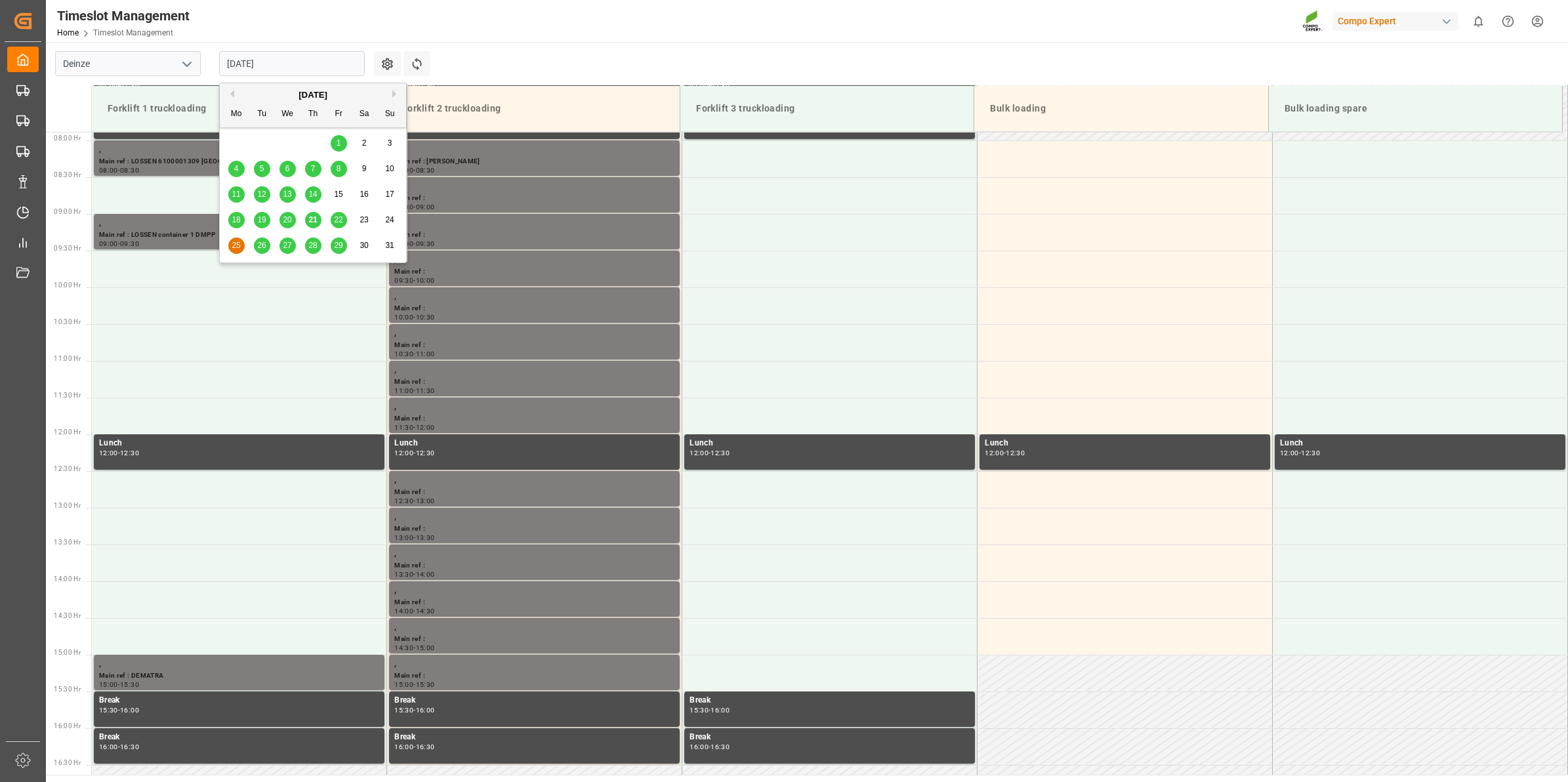
click at [260, 249] on span "26" at bounding box center [261, 245] width 9 height 9
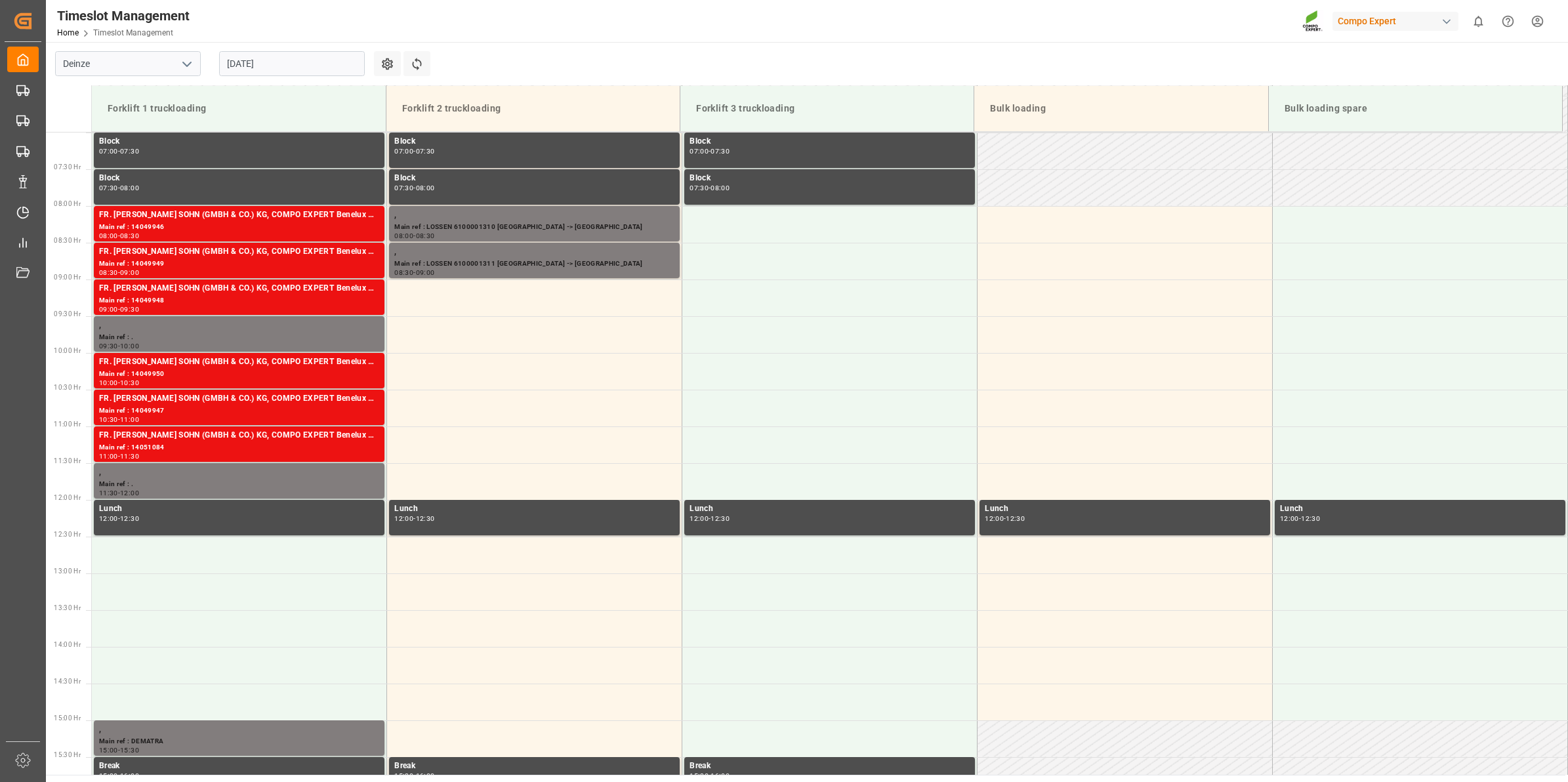
scroll to position [516, 0]
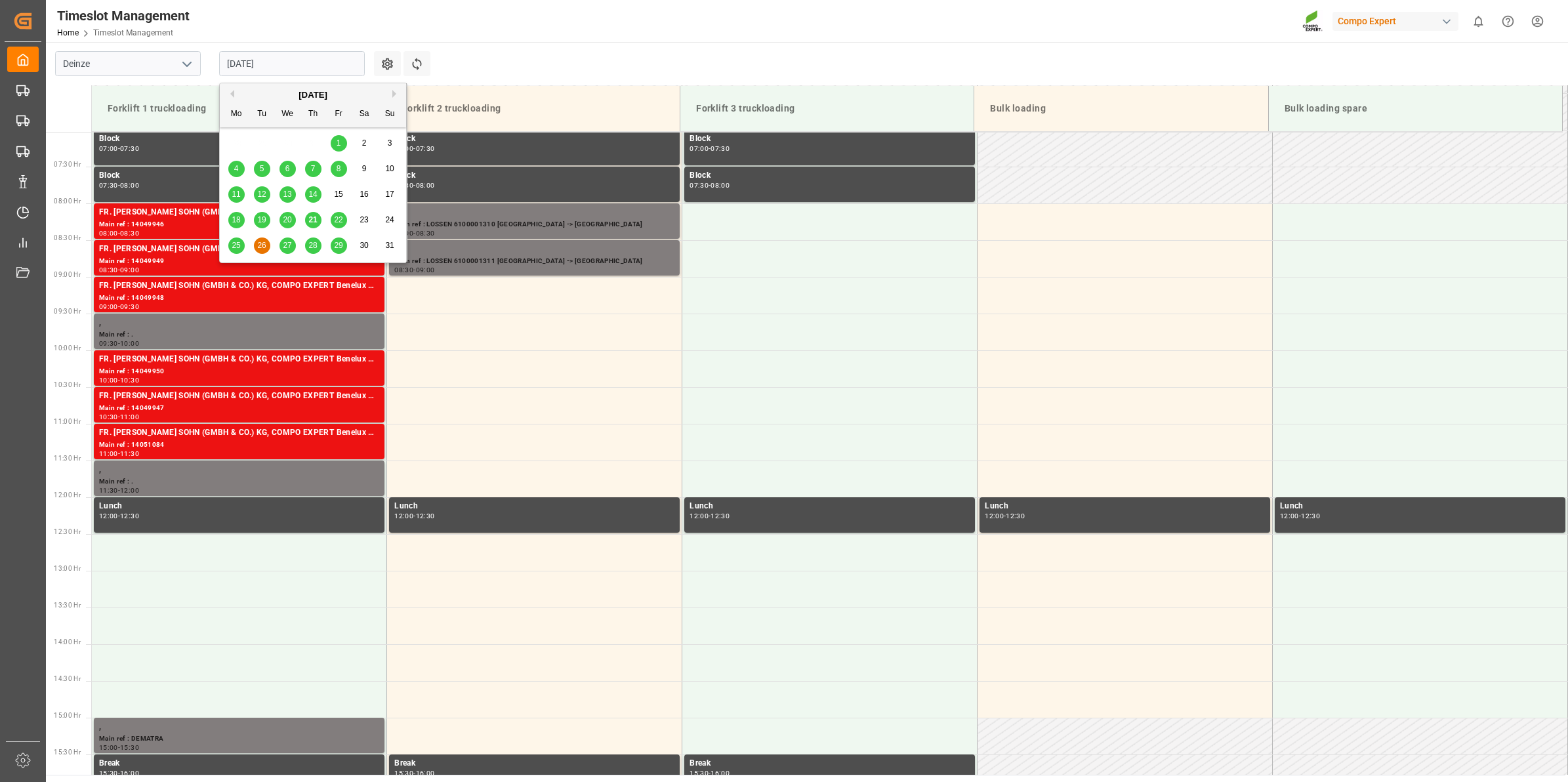
click at [256, 71] on input "[DATE]" at bounding box center [292, 63] width 145 height 25
click at [316, 223] on span "21" at bounding box center [312, 220] width 9 height 9
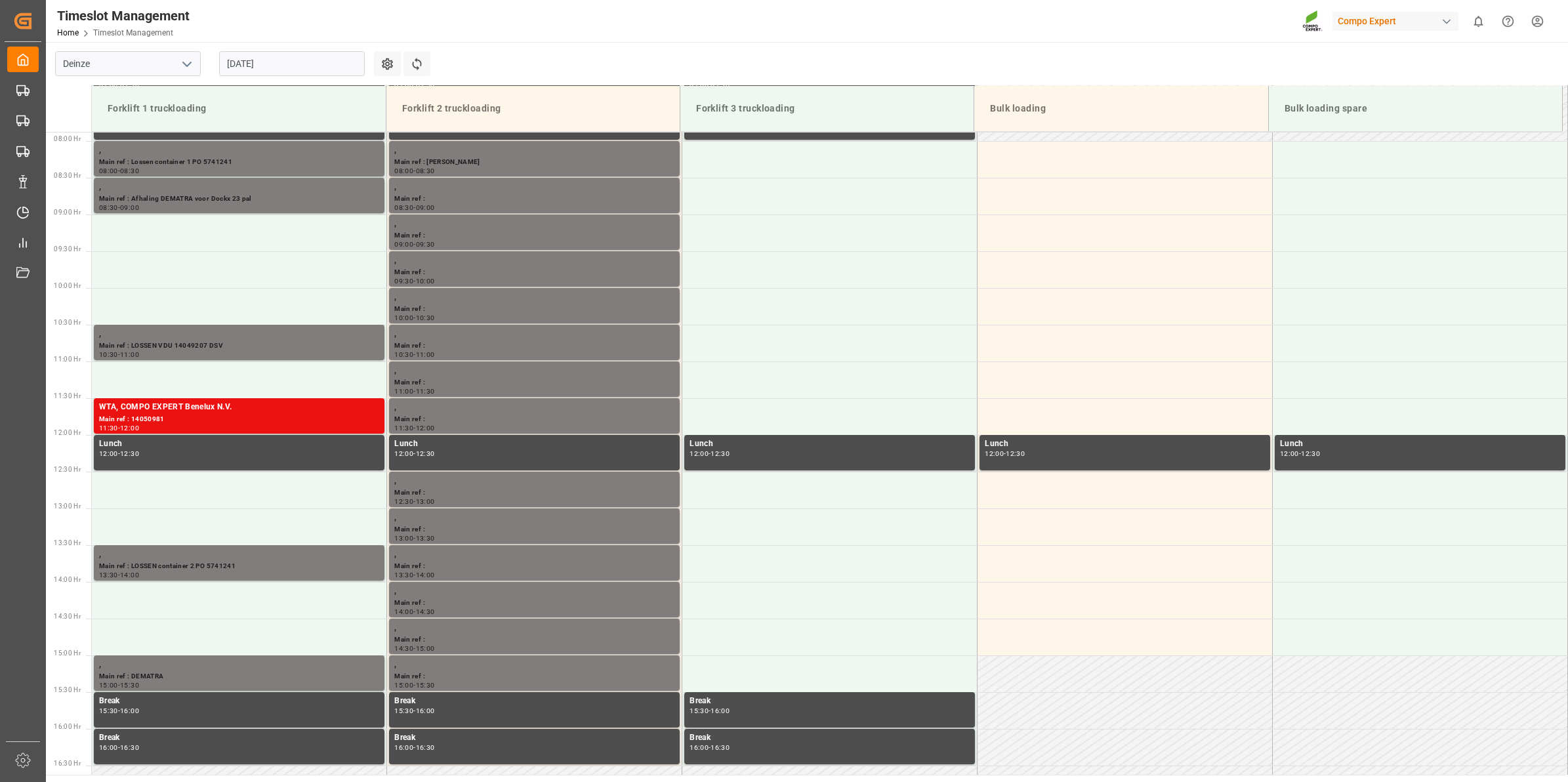
scroll to position [580, 0]
click at [266, 68] on input "[DATE]" at bounding box center [292, 63] width 145 height 25
click at [348, 387] on td at bounding box center [240, 379] width 295 height 37
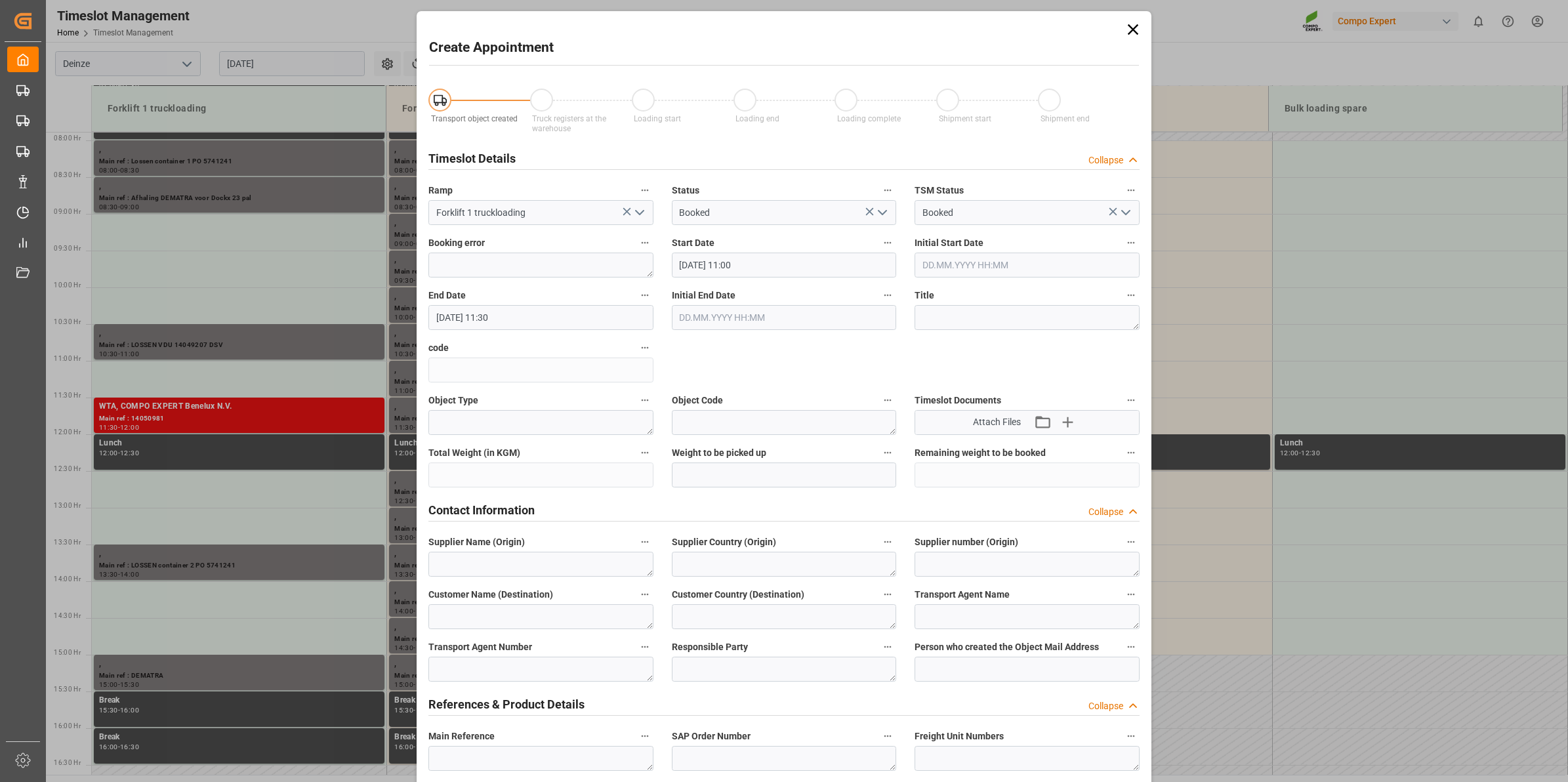
click at [1127, 31] on icon at bounding box center [1133, 30] width 19 height 19
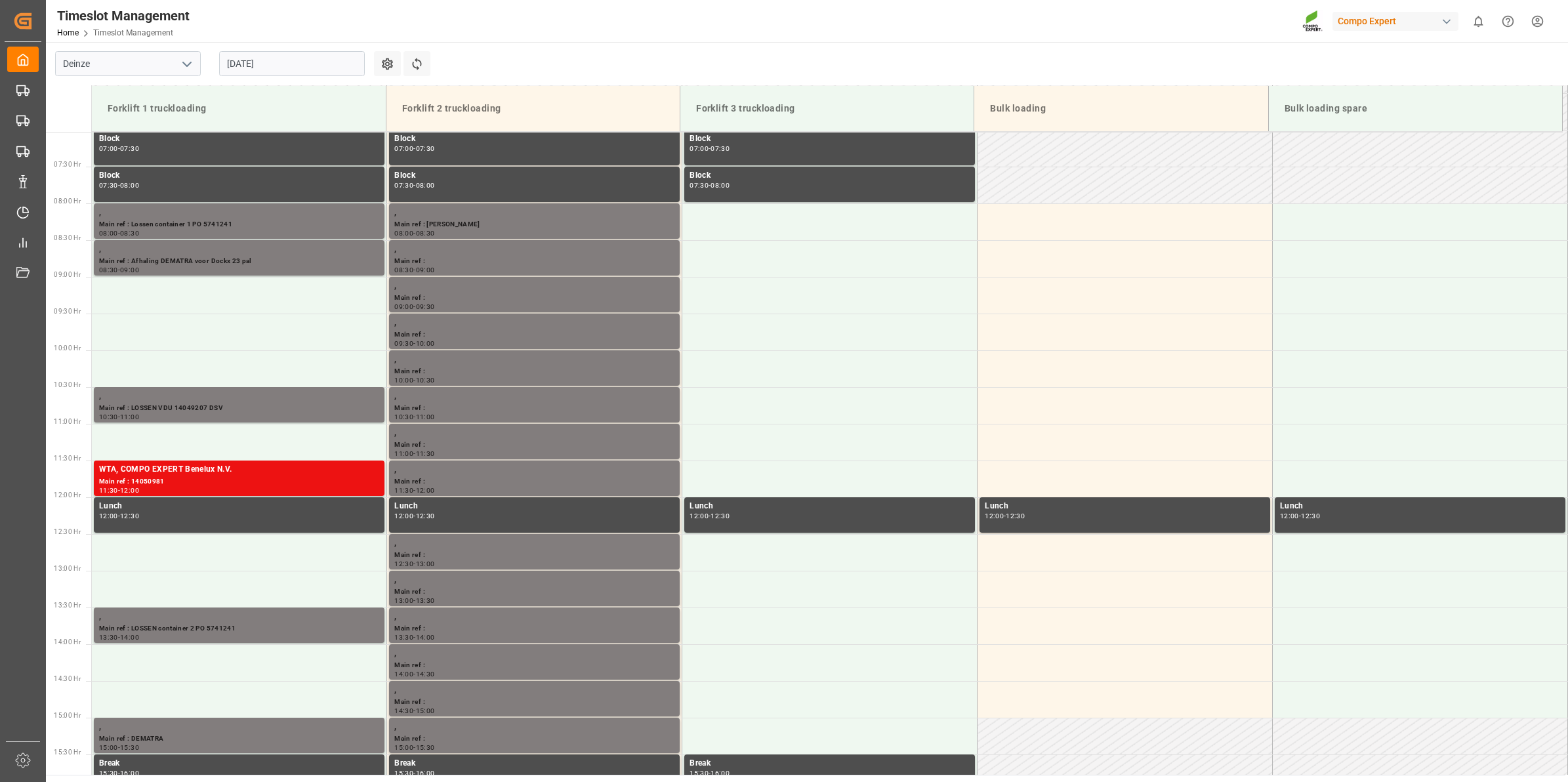
scroll to position [518, 0]
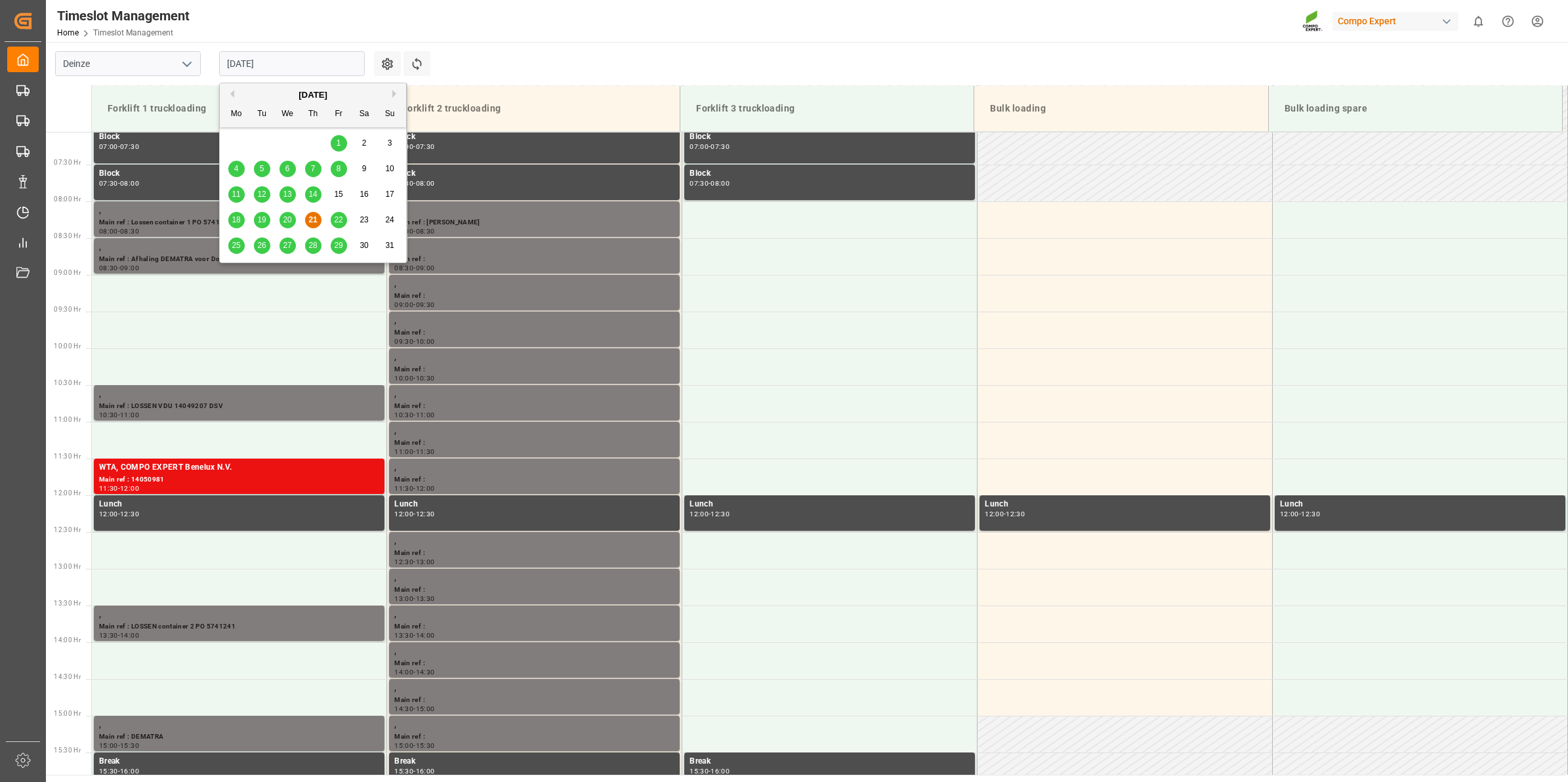
click at [254, 56] on input "[DATE]" at bounding box center [292, 63] width 145 height 25
click at [233, 248] on span "25" at bounding box center [236, 245] width 9 height 9
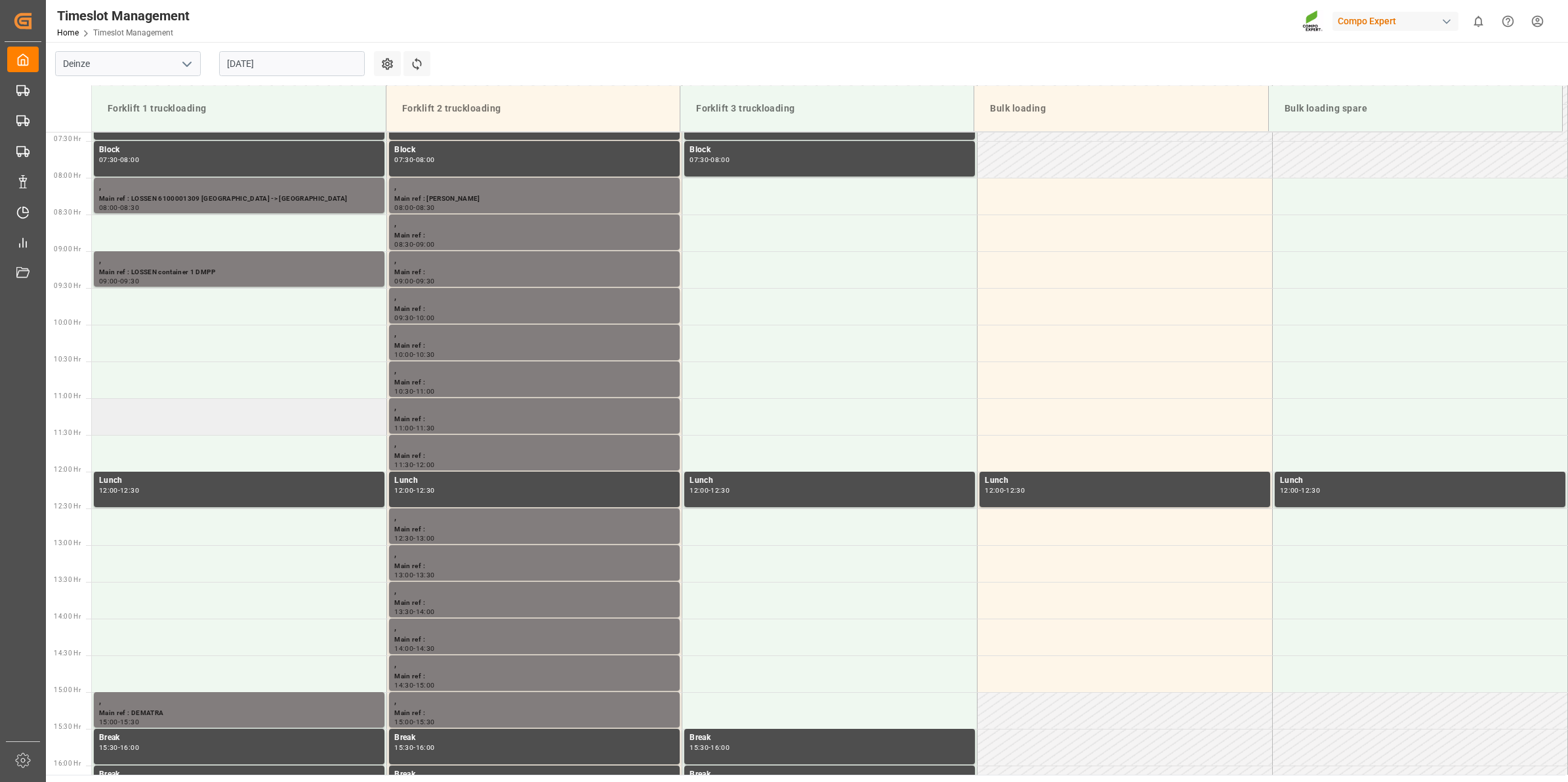
scroll to position [571, 0]
